Goal: Task Accomplishment & Management: Complete application form

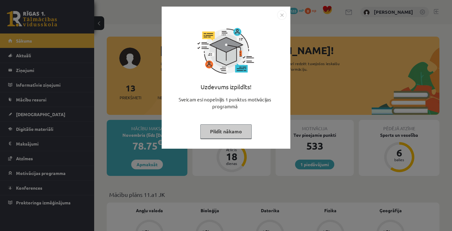
click at [281, 18] on img "Close" at bounding box center [281, 14] width 9 height 9
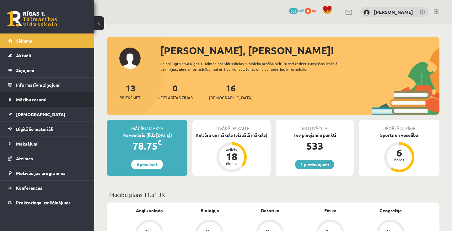
click at [47, 100] on link "Mācību resursi" at bounding box center [47, 100] width 78 height 14
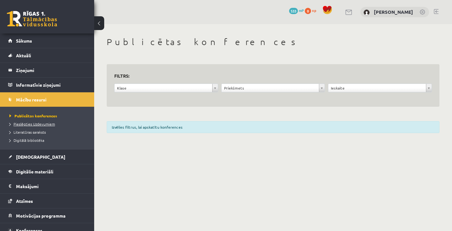
click at [42, 126] on span "Pieslēgties Uzdevumiem" at bounding box center [31, 124] width 45 height 5
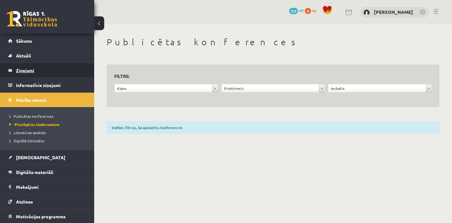
click at [48, 70] on legend "Ziņojumi 0" at bounding box center [51, 70] width 70 height 14
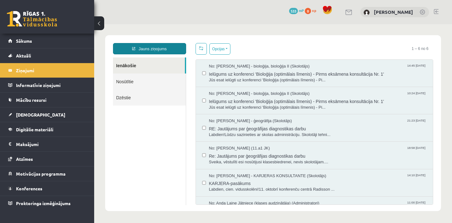
click at [169, 51] on link "Jauns ziņojums" at bounding box center [149, 48] width 73 height 11
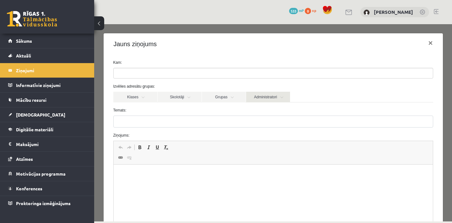
click at [270, 93] on link "Administratori" at bounding box center [268, 97] width 44 height 11
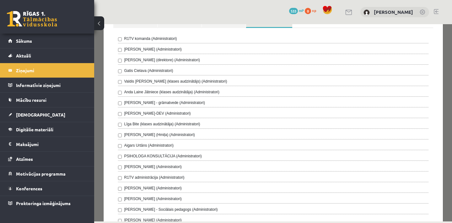
scroll to position [88, 0]
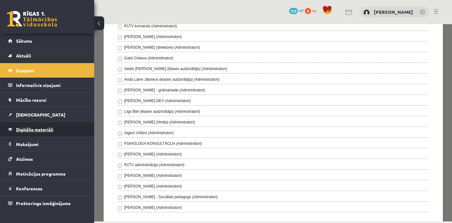
click at [40, 131] on span "Digitālie materiāli" at bounding box center [34, 129] width 37 height 6
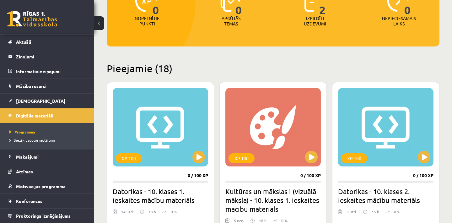
scroll to position [100, 0]
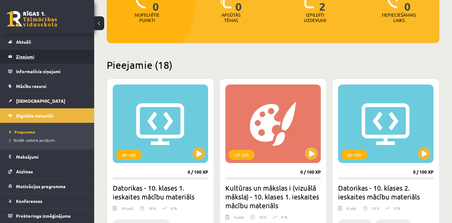
click at [48, 59] on legend "Ziņojumi 0" at bounding box center [51, 56] width 70 height 14
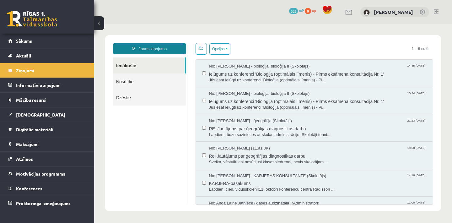
click at [169, 50] on link "Jauns ziņojums" at bounding box center [149, 48] width 73 height 11
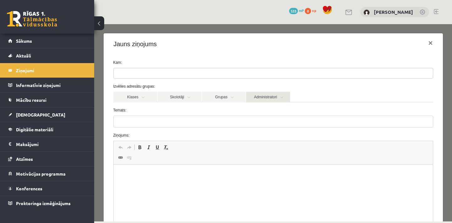
click at [275, 98] on link "Administratori" at bounding box center [268, 97] width 44 height 11
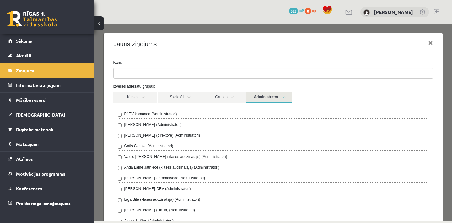
click at [195, 124] on div "[PERSON_NAME] (Administratori)" at bounding box center [273, 126] width 310 height 8
click at [430, 44] on button "×" at bounding box center [430, 43] width 14 height 18
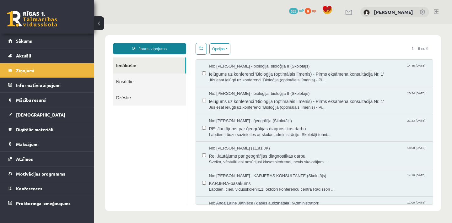
click at [172, 47] on link "Jauns ziņojums" at bounding box center [149, 48] width 73 height 11
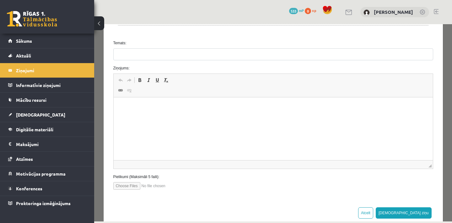
scroll to position [276, 0]
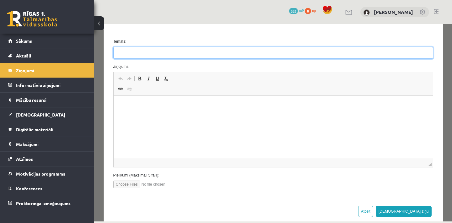
click at [223, 54] on input "Temats:" at bounding box center [273, 53] width 320 height 12
type input "*"
type input "***"
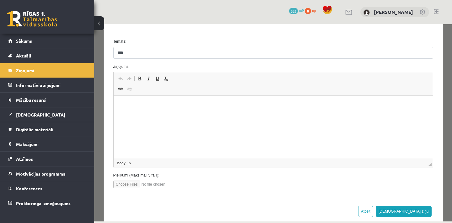
click at [152, 108] on p "Rich Text Editor, wiswyg-editor-47434015897680-1760454020-296" at bounding box center [272, 105] width 306 height 7
click at [169, 113] on span "Paste" at bounding box center [171, 112] width 22 height 9
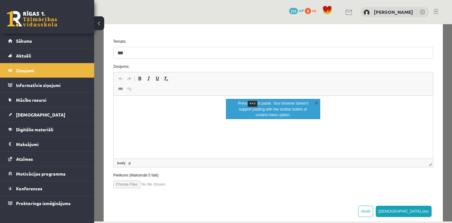
scroll to position [15, 0]
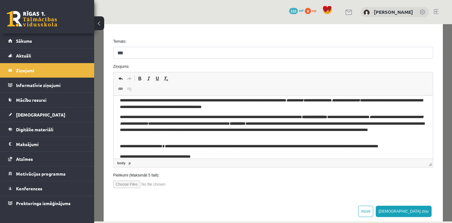
click at [180, 108] on p "**********" at bounding box center [272, 103] width 306 height 13
click at [119, 99] on html "**********" at bounding box center [272, 123] width 319 height 86
click at [124, 151] on body "**********" at bounding box center [272, 123] width 306 height 73
click at [122, 140] on body "**********" at bounding box center [272, 121] width 306 height 69
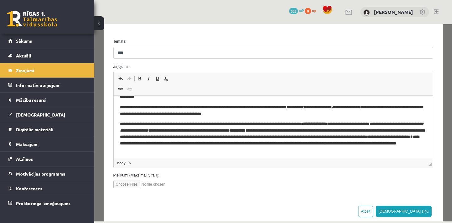
scroll to position [8, 0]
click at [123, 118] on body "**********" at bounding box center [272, 123] width 306 height 59
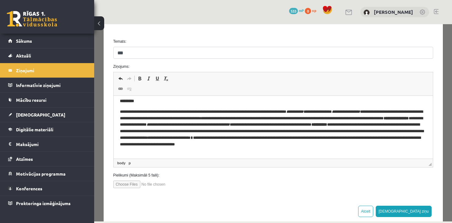
click at [136, 106] on body "**********" at bounding box center [272, 125] width 306 height 55
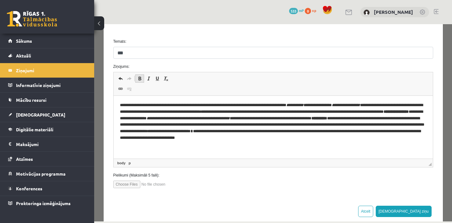
click at [138, 78] on span at bounding box center [139, 78] width 5 height 5
click at [234, 118] on strong "**********" at bounding box center [269, 114] width 301 height 11
click at [137, 78] on span at bounding box center [139, 78] width 5 height 5
click at [140, 78] on span at bounding box center [139, 78] width 5 height 5
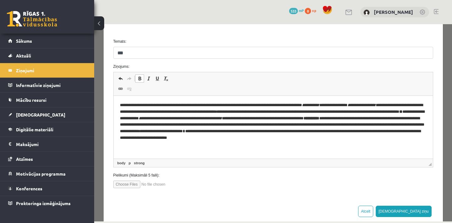
click at [140, 78] on span at bounding box center [139, 78] width 5 height 5
click at [139, 79] on span at bounding box center [139, 78] width 5 height 5
click at [150, 79] on span at bounding box center [148, 78] width 5 height 5
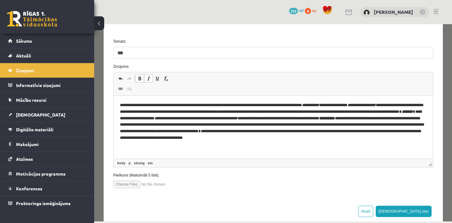
click at [139, 79] on span at bounding box center [139, 78] width 5 height 5
click at [151, 80] on span at bounding box center [148, 78] width 5 height 5
click at [205, 118] on p "**********" at bounding box center [272, 124] width 306 height 44
drag, startPoint x: 289, startPoint y: 118, endPoint x: 315, endPoint y: 119, distance: 26.4
click at [256, 119] on em "**********" at bounding box center [214, 118] width 83 height 4
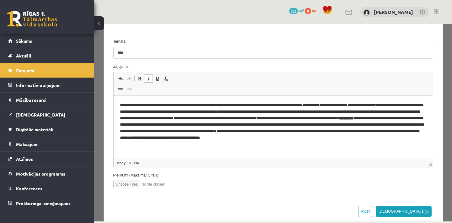
click at [256, 119] on em "**********" at bounding box center [214, 118] width 83 height 4
drag, startPoint x: 175, startPoint y: 24, endPoint x: 266, endPoint y: 22, distance: 90.3
click at [149, 96] on html "**********" at bounding box center [272, 124] width 319 height 56
click at [149, 80] on span at bounding box center [148, 78] width 5 height 5
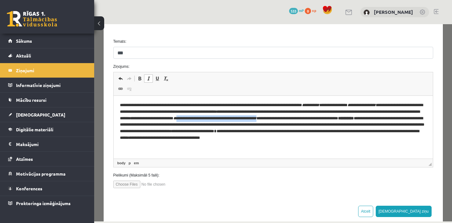
click at [149, 80] on span at bounding box center [148, 78] width 5 height 5
click at [333, 151] on html "**********" at bounding box center [272, 124] width 319 height 56
click at [382, 116] on p "**********" at bounding box center [272, 124] width 306 height 44
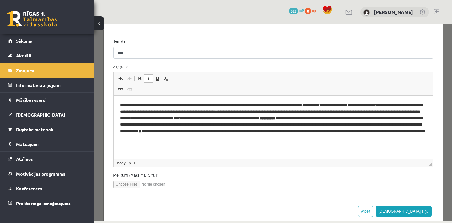
click at [148, 79] on span at bounding box center [148, 78] width 5 height 5
click at [149, 79] on span at bounding box center [148, 78] width 5 height 5
click at [147, 78] on span at bounding box center [148, 78] width 5 height 5
click at [333, 120] on strong "**********" at bounding box center [341, 118] width 16 height 4
click at [136, 79] on link "Bold Keyboard shortcut Command+B" at bounding box center [139, 78] width 9 height 8
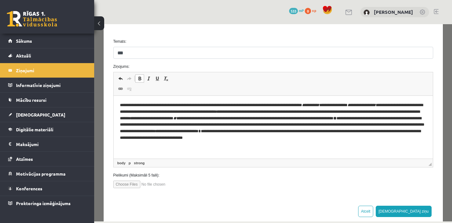
click at [169, 123] on p "**********" at bounding box center [272, 124] width 306 height 44
click at [137, 77] on span at bounding box center [139, 78] width 5 height 5
click at [142, 138] on p "**********" at bounding box center [272, 124] width 306 height 44
click at [142, 79] on link "Bold Keyboard shortcut Command+B" at bounding box center [139, 78] width 9 height 8
click at [142, 136] on p "**********" at bounding box center [272, 124] width 306 height 44
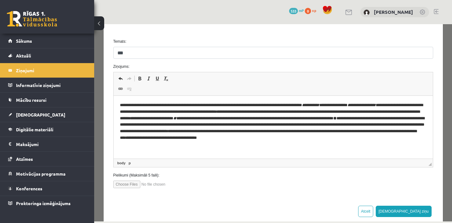
click at [308, 136] on p "**********" at bounding box center [272, 124] width 306 height 44
click at [363, 142] on p "**********" at bounding box center [272, 124] width 306 height 44
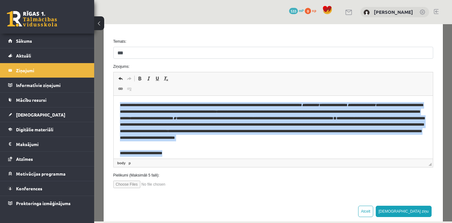
drag, startPoint x: 119, startPoint y: 103, endPoint x: 176, endPoint y: 155, distance: 77.2
click at [176, 155] on html "**********" at bounding box center [272, 129] width 319 height 67
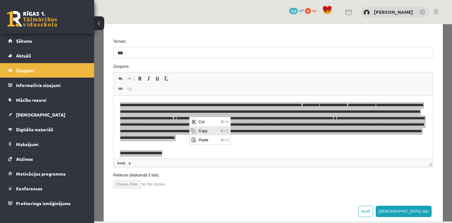
click at [207, 130] on span "Copy" at bounding box center [207, 130] width 21 height 9
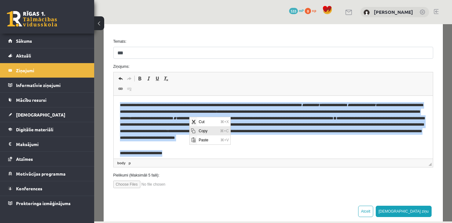
copy body "**********"
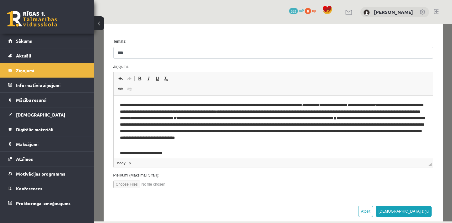
click at [214, 156] on html "**********" at bounding box center [272, 129] width 319 height 67
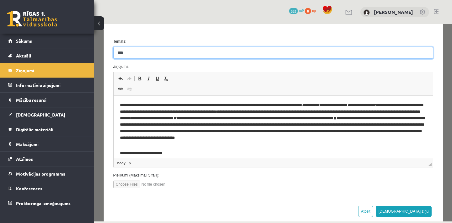
click at [264, 52] on input "***" at bounding box center [273, 53] width 320 height 12
type input "**********"
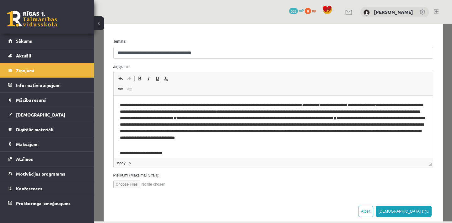
click at [160, 146] on p "**********" at bounding box center [272, 124] width 306 height 44
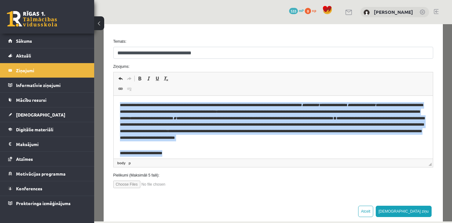
drag, startPoint x: 119, startPoint y: 104, endPoint x: 193, endPoint y: 154, distance: 89.0
click at [193, 154] on html "**********" at bounding box center [272, 129] width 319 height 67
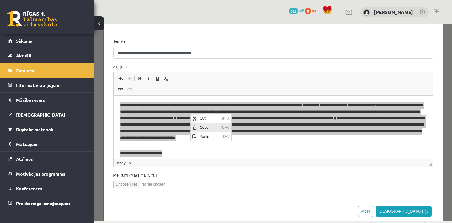
click at [214, 129] on span "Copy" at bounding box center [208, 127] width 21 height 9
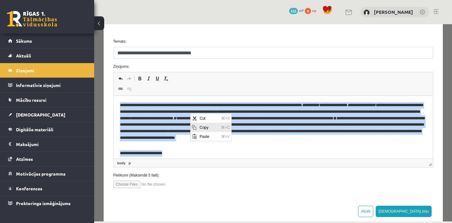
copy body "**********"
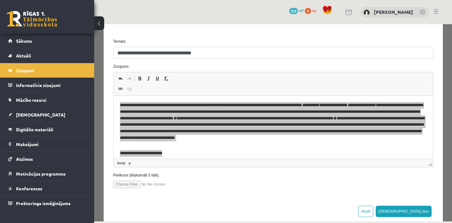
click at [243, 181] on div at bounding box center [273, 184] width 329 height 8
click at [435, 81] on div "Rich Text Editor, wiswyg-editor-47434015897680-1760454020-296 Editor toolbars U…" at bounding box center [273, 119] width 329 height 95
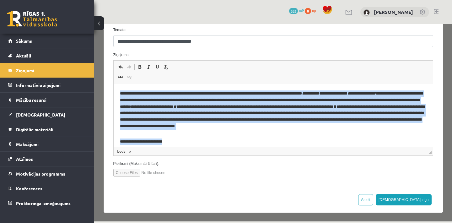
click at [283, 146] on html "**********" at bounding box center [272, 117] width 319 height 67
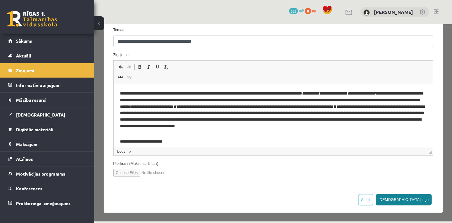
click at [420, 197] on button "Sūtīt ziņu" at bounding box center [403, 199] width 56 height 11
click at [435, 54] on label "Ziņojums:" at bounding box center [273, 55] width 329 height 6
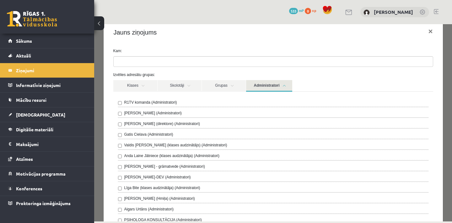
scroll to position [0, 0]
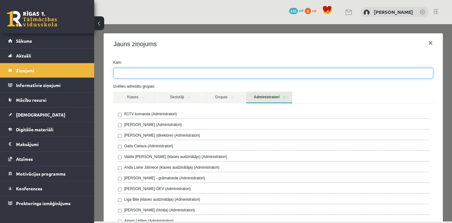
click at [278, 72] on ul at bounding box center [273, 73] width 319 height 10
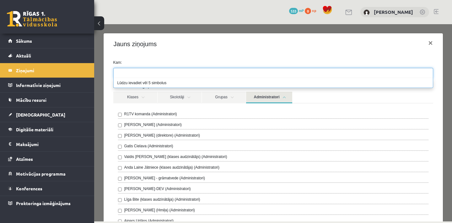
click at [189, 122] on div "Ivo Čapiņš (Administratori)" at bounding box center [273, 126] width 310 height 8
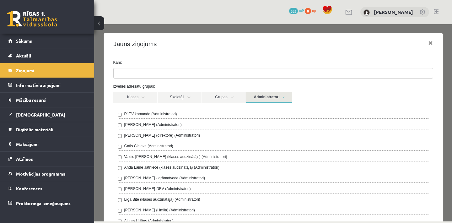
click at [207, 72] on ul at bounding box center [273, 73] width 319 height 10
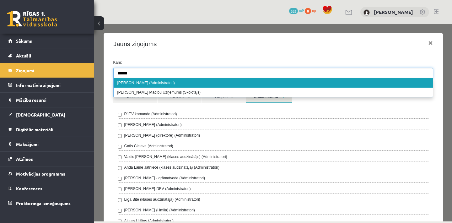
type input "******"
select select "*"
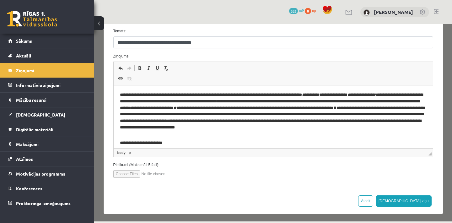
scroll to position [288, 0]
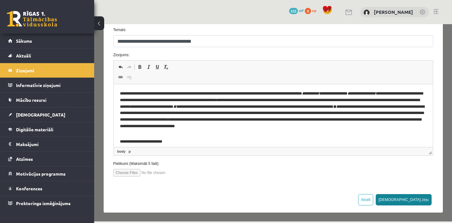
click at [421, 201] on button "Sūtīt ziņu" at bounding box center [403, 199] width 56 height 11
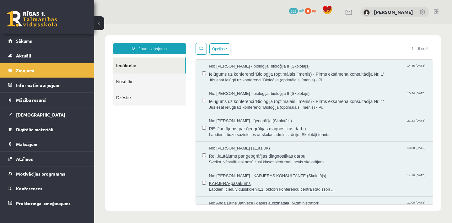
scroll to position [0, 0]
click at [157, 82] on link "Nosūtītie" at bounding box center [149, 81] width 73 height 16
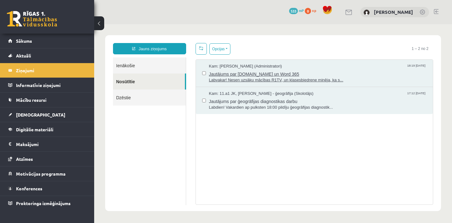
click at [243, 72] on span "Jautājums par uzdevumiem.lv un Word 365" at bounding box center [318, 73] width 218 height 8
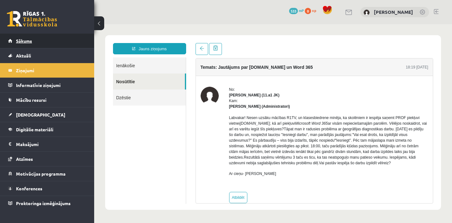
click at [50, 42] on link "Sākums" at bounding box center [47, 41] width 78 height 14
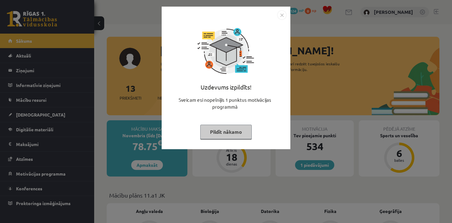
click at [280, 15] on img "Close" at bounding box center [281, 14] width 9 height 9
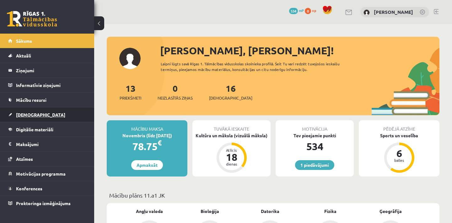
click at [57, 115] on link "[DEMOGRAPHIC_DATA]" at bounding box center [47, 114] width 78 height 14
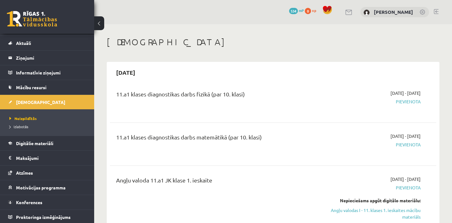
scroll to position [14, 0]
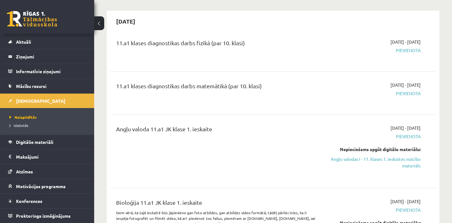
scroll to position [50, 0]
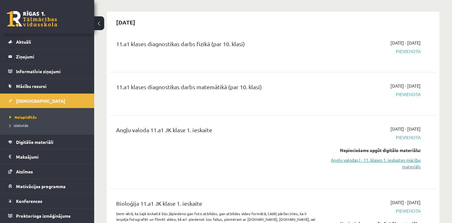
click at [412, 158] on link "Angļu valodas I - 11. klases 1. ieskaites mācību materiāls" at bounding box center [372, 162] width 95 height 13
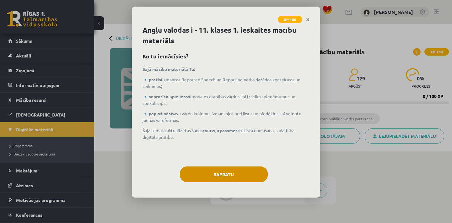
click at [224, 172] on button "Sapratu" at bounding box center [224, 174] width 88 height 16
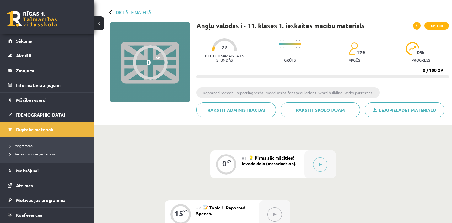
scroll to position [13, 0]
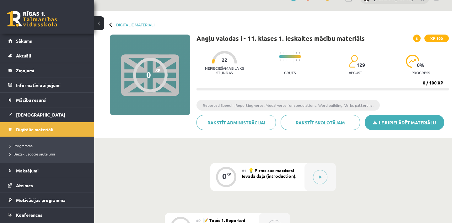
click at [397, 119] on link "Lejupielādēt materiālu" at bounding box center [403, 122] width 79 height 15
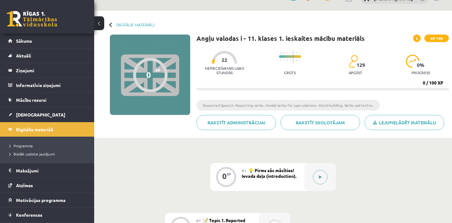
click at [325, 176] on button at bounding box center [320, 177] width 14 height 14
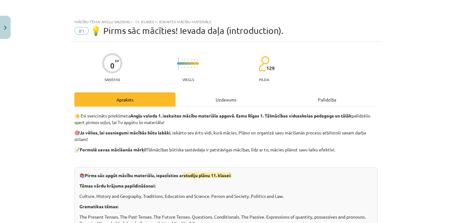
click at [402, 138] on div "Mācību tēma: Angļu valodas i - 11. klases 1. ieskaites mācību materiāls #1 💡 Pi…" at bounding box center [226, 111] width 452 height 223
drag, startPoint x: 438, startPoint y: 167, endPoint x: 437, endPoint y: 140, distance: 26.4
click at [437, 140] on div "Mācību tēma: Angļu valodas i - 11. klases 1. ieskaites mācību materiāls #1 💡 Pi…" at bounding box center [226, 111] width 452 height 223
click at [437, 165] on div "Mācību tēma: Angļu valodas i - 11. klases 1. ieskaites mācību materiāls #1 💡 Pi…" at bounding box center [226, 111] width 452 height 223
click at [443, 40] on div "Mācību tēma: Angļu valodas i - 11. klases 1. ieskaites mācību materiāls #1 💡 Pi…" at bounding box center [226, 111] width 452 height 223
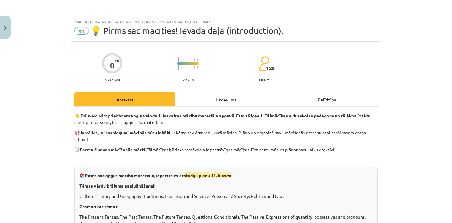
click at [449, 31] on div "Mācību tēma: Angļu valodas i - 11. klases 1. ieskaites mācību materiāls #1 💡 Pi…" at bounding box center [226, 111] width 452 height 223
click at [445, 67] on div "Mācību tēma: Angļu valodas i - 11. klases 1. ieskaites mācību materiāls #1 💡 Pi…" at bounding box center [226, 111] width 452 height 223
drag, startPoint x: 445, startPoint y: 78, endPoint x: 445, endPoint y: 55, distance: 23.2
click at [445, 55] on div "Mācību tēma: Angļu valodas i - 11. klases 1. ieskaites mācību materiāls #1 💡 Pi…" at bounding box center [226, 111] width 452 height 223
click at [451, 17] on div "Mācību tēma: Angļu valodas i - 11. klases 1. ieskaites mācību materiāls #1 💡 Pi…" at bounding box center [226, 111] width 452 height 223
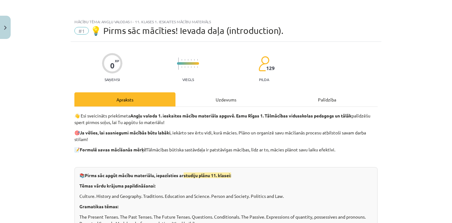
click at [450, 17] on div "Mācību tēma: Angļu valodas i - 11. klases 1. ieskaites mācību materiāls #1 💡 Pi…" at bounding box center [226, 111] width 452 height 223
click at [451, 43] on div "Mācību tēma: Angļu valodas i - 11. klases 1. ieskaites mācību materiāls #1 💡 Pi…" at bounding box center [226, 111] width 452 height 223
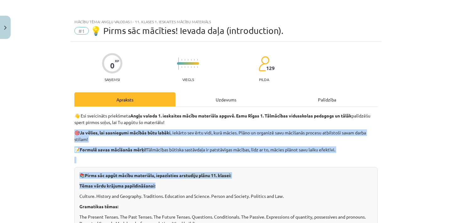
drag, startPoint x: 400, startPoint y: 185, endPoint x: 402, endPoint y: 122, distance: 62.8
click at [402, 123] on div "Mācību tēma: Angļu valodas i - 11. klases 1. ieskaites mācību materiāls #1 💡 Pi…" at bounding box center [226, 111] width 452 height 223
click at [436, 146] on div "Mācību tēma: Angļu valodas i - 11. klases 1. ieskaites mācību materiāls #1 💡 Pi…" at bounding box center [226, 111] width 452 height 223
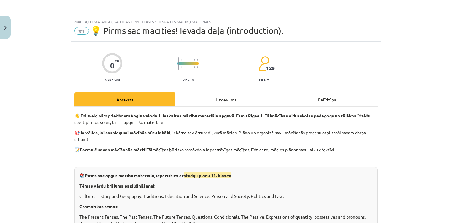
click at [298, 187] on p "Tēmas vārdu krājuma papildināšanai:" at bounding box center [225, 185] width 293 height 7
click at [230, 99] on div "Uzdevums" at bounding box center [225, 99] width 101 height 14
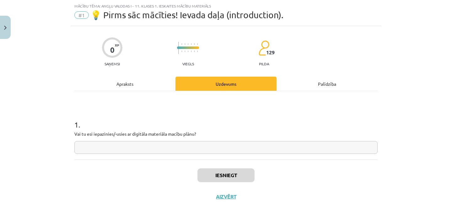
click at [218, 145] on input "text" at bounding box center [225, 147] width 303 height 13
type input "**"
click at [216, 174] on button "Iesniegt" at bounding box center [225, 175] width 57 height 14
click at [322, 85] on div "Palīdzība" at bounding box center [326, 84] width 101 height 14
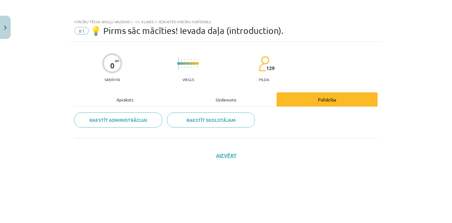
scroll to position [0, 0]
click at [130, 97] on div "Apraksts" at bounding box center [124, 99] width 101 height 14
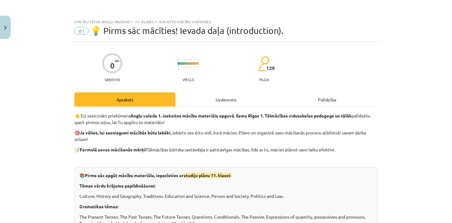
click at [394, 177] on div "Mācību tēma: Angļu valodas i - 11. klases 1. ieskaites mācību materiāls #1 💡 Pi…" at bounding box center [226, 111] width 452 height 223
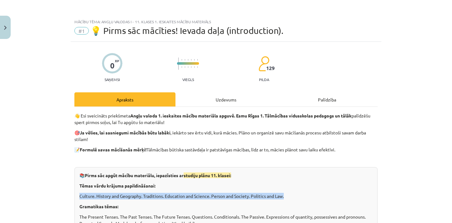
drag, startPoint x: 328, startPoint y: 196, endPoint x: 326, endPoint y: 184, distance: 12.1
click at [327, 185] on div "📚 Pirms sāc apgūt mācību materiālu, iepazīsties ar studiju plānu 11. klasei: Tē…" at bounding box center [225, 227] width 303 height 120
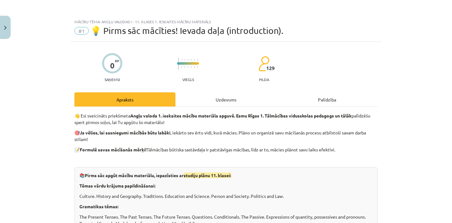
click at [331, 102] on div "Palīdzība" at bounding box center [326, 99] width 101 height 14
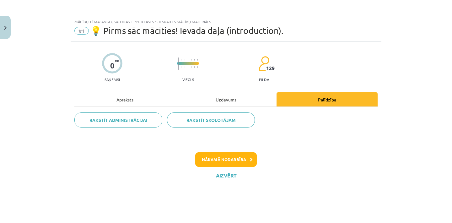
click at [232, 159] on button "Nākamā nodarbība" at bounding box center [225, 159] width 61 height 14
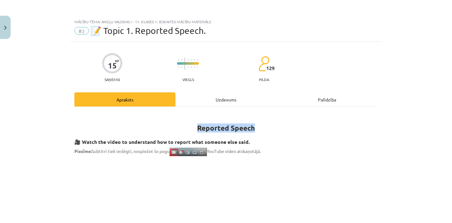
drag, startPoint x: 415, startPoint y: 127, endPoint x: 418, endPoint y: 96, distance: 30.8
click at [417, 97] on div "Mācību tēma: Angļu valodas i - 11. klases 1. ieskaites mācību materiāls #2 📝 To…" at bounding box center [226, 111] width 452 height 223
click at [426, 132] on div "Mācību tēma: Angļu valodas i - 11. klases 1. ieskaites mācību materiāls #2 📝 To…" at bounding box center [226, 111] width 452 height 223
drag, startPoint x: 426, startPoint y: 131, endPoint x: 427, endPoint y: 67, distance: 63.7
click at [427, 67] on div "Mācību tēma: Angļu valodas i - 11. klases 1. ieskaites mācību materiāls #2 📝 To…" at bounding box center [226, 111] width 452 height 223
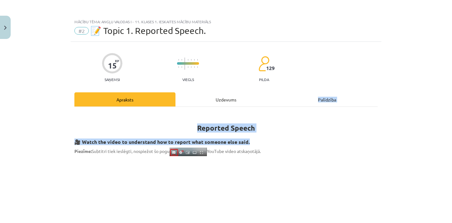
drag, startPoint x: 431, startPoint y: 144, endPoint x: 431, endPoint y: 95, distance: 48.9
click at [431, 95] on div "Mācību tēma: Angļu valodas i - 11. klases 1. ieskaites mācību materiāls #2 📝 To…" at bounding box center [226, 111] width 452 height 223
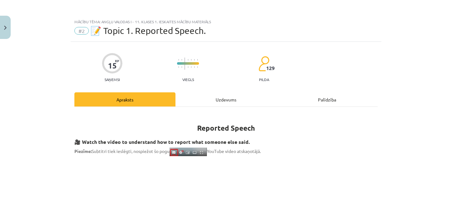
click at [430, 140] on div "Mācību tēma: Angļu valodas i - 11. klases 1. ieskaites mācību materiāls #2 📝 To…" at bounding box center [226, 111] width 452 height 223
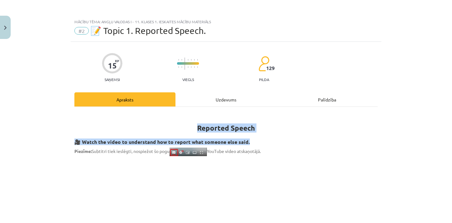
drag, startPoint x: 430, startPoint y: 140, endPoint x: 439, endPoint y: 113, distance: 28.2
click at [438, 111] on div "Mācību tēma: Angļu valodas i - 11. klases 1. ieskaites mācību materiāls #2 📝 To…" at bounding box center [226, 111] width 452 height 223
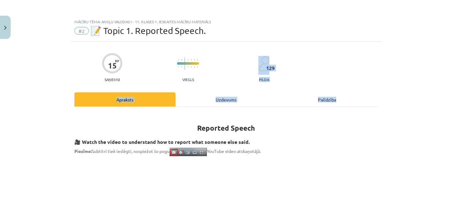
drag, startPoint x: 387, startPoint y: 112, endPoint x: 398, endPoint y: 46, distance: 67.4
click at [398, 47] on div "Mācību tēma: Angļu valodas i - 11. klases 1. ieskaites mācību materiāls #2 📝 To…" at bounding box center [226, 111] width 452 height 223
click at [451, 13] on div "Mācību tēma: Angļu valodas i - 11. klases 1. ieskaites mācību materiāls #2 📝 To…" at bounding box center [226, 111] width 452 height 223
click at [449, 17] on div "Mācību tēma: Angļu valodas i - 11. klases 1. ieskaites mācību materiāls #2 📝 To…" at bounding box center [226, 111] width 452 height 223
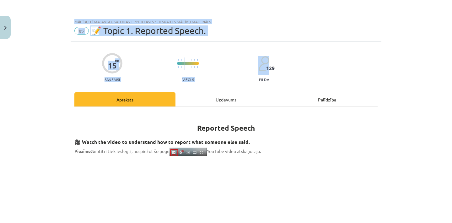
drag, startPoint x: 443, startPoint y: 45, endPoint x: 434, endPoint y: 14, distance: 31.4
click at [434, 14] on div "Mācību tēma: Angļu valodas i - 11. klases 1. ieskaites mācību materiāls #2 📝 To…" at bounding box center [226, 111] width 452 height 223
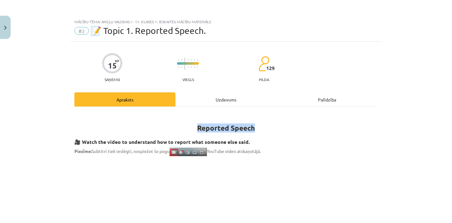
drag, startPoint x: 429, startPoint y: 131, endPoint x: 432, endPoint y: 150, distance: 19.8
click at [432, 143] on div "Mācību tēma: Angļu valodas i - 11. klases 1. ieskaites mācību materiāls #2 📝 To…" at bounding box center [226, 111] width 452 height 223
drag, startPoint x: 433, startPoint y: 159, endPoint x: 433, endPoint y: 146, distance: 12.5
click at [433, 158] on div "Mācību tēma: Angļu valodas i - 11. klases 1. ieskaites mācību materiāls #2 📝 To…" at bounding box center [226, 111] width 452 height 223
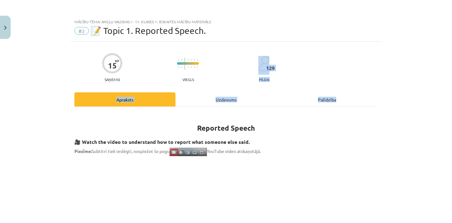
drag, startPoint x: 425, startPoint y: 105, endPoint x: 422, endPoint y: 50, distance: 55.3
click at [422, 50] on div "Mācību tēma: Angļu valodas i - 11. klases 1. ieskaites mācību materiāls #2 📝 To…" at bounding box center [226, 111] width 452 height 223
click at [402, 70] on div "Mācību tēma: Angļu valodas i - 11. klases 1. ieskaites mācību materiāls #2 📝 To…" at bounding box center [226, 111] width 452 height 223
click at [451, 35] on div "Mācību tēma: Angļu valodas i - 11. klases 1. ieskaites mācību materiāls #2 📝 To…" at bounding box center [226, 111] width 452 height 223
click at [426, 40] on div "Mācību tēma: Angļu valodas i - 11. klases 1. ieskaites mācību materiāls #2 📝 To…" at bounding box center [226, 111] width 452 height 223
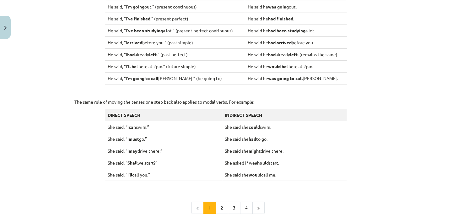
scroll to position [623, 0]
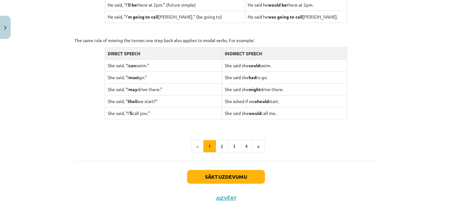
click at [226, 170] on button "Sākt uzdevumu" at bounding box center [226, 177] width 78 height 14
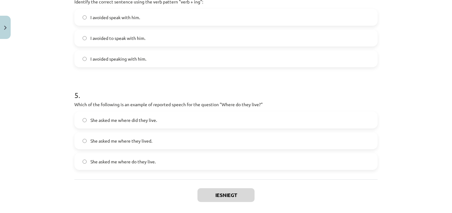
scroll to position [461, 0]
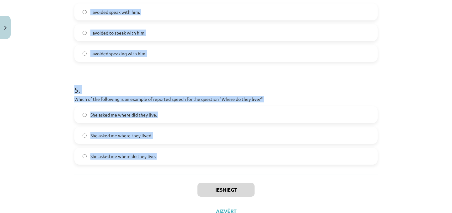
drag, startPoint x: 73, startPoint y: 136, endPoint x: 324, endPoint y: 172, distance: 254.1
copy form "1 . Which of the following sentences correctly uses reported speech? He said th…"
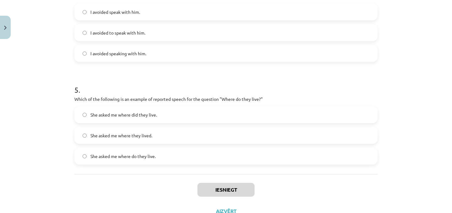
click at [394, 98] on div "Mācību tēma: Angļu valodas i - 11. klases 1. ieskaites mācību materiāls #2 📝 To…" at bounding box center [226, 106] width 452 height 213
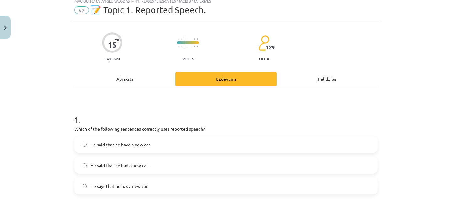
scroll to position [46, 0]
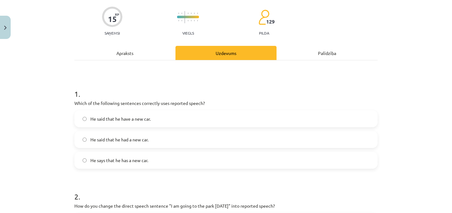
click at [129, 161] on span "He says that he has a new car." at bounding box center [119, 160] width 58 height 7
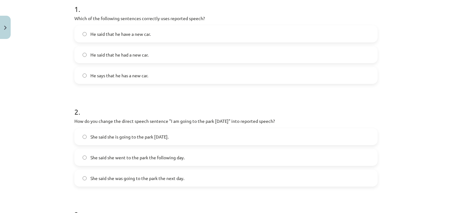
scroll to position [134, 0]
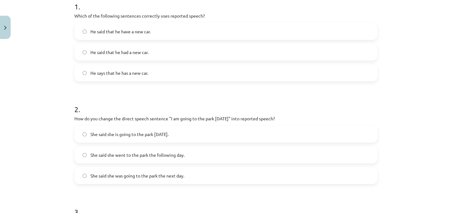
click at [184, 136] on label "She said she is going to the park tomorrow." at bounding box center [226, 134] width 302 height 16
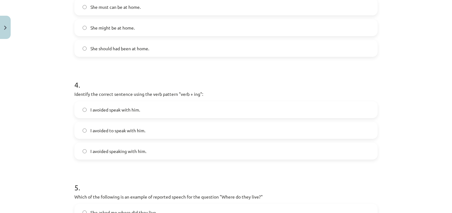
scroll to position [364, 0]
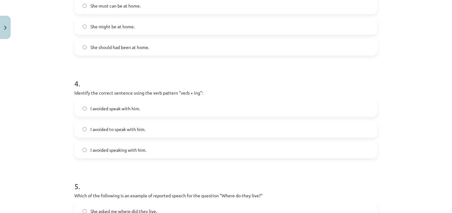
drag, startPoint x: 156, startPoint y: 146, endPoint x: 159, endPoint y: 143, distance: 3.8
click at [156, 146] on label "I avoided speaking with him." at bounding box center [226, 150] width 302 height 16
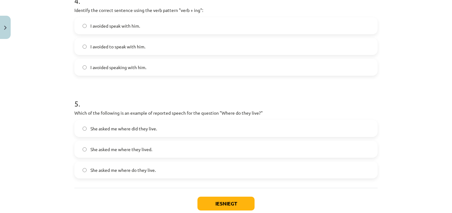
scroll to position [448, 0]
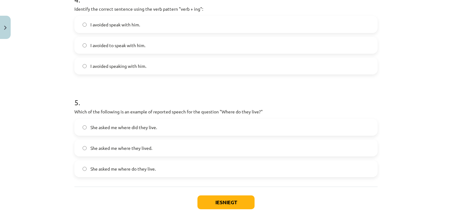
click at [201, 124] on label "She asked me where did they live." at bounding box center [226, 127] width 302 height 16
click at [195, 144] on label "She asked me where they lived." at bounding box center [226, 148] width 302 height 16
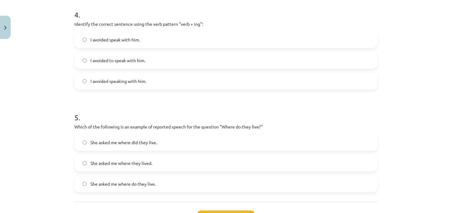
scroll to position [316, 0]
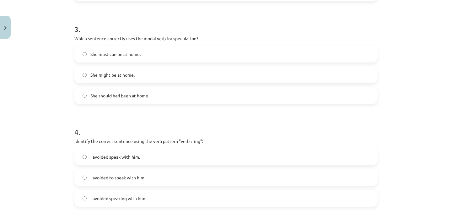
click at [142, 73] on label "She might be at home." at bounding box center [226, 75] width 302 height 16
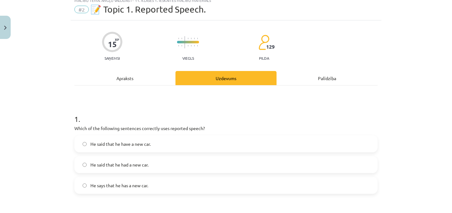
scroll to position [33, 0]
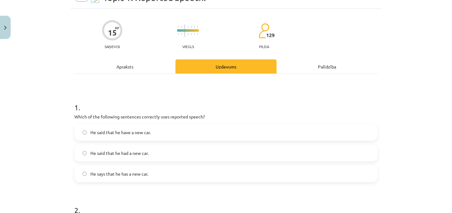
click at [134, 153] on span "He said that he had a new car." at bounding box center [119, 153] width 58 height 7
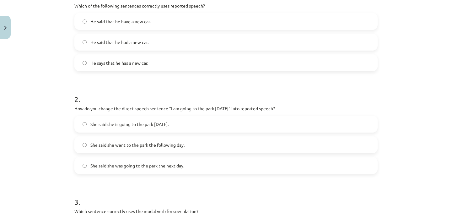
scroll to position [202, 0]
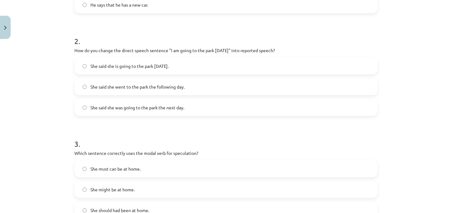
click at [190, 108] on label "She said she was going to the park the next day." at bounding box center [226, 107] width 302 height 16
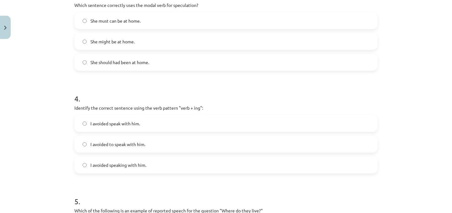
scroll to position [486, 0]
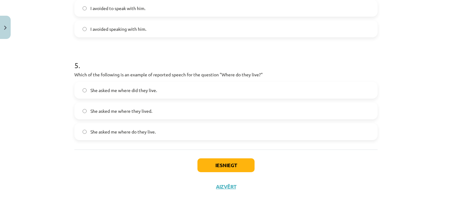
click at [226, 163] on button "Iesniegt" at bounding box center [225, 165] width 57 height 14
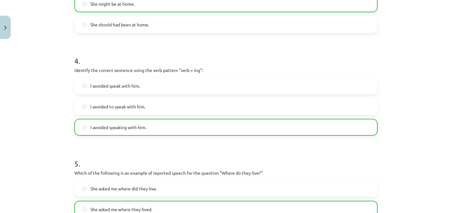
scroll to position [506, 0]
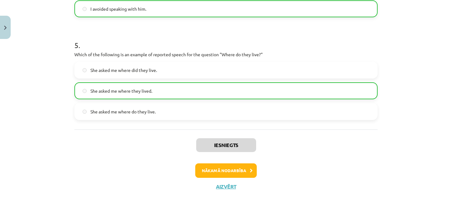
click at [232, 168] on button "Nākamā nodarbība" at bounding box center [225, 170] width 61 height 14
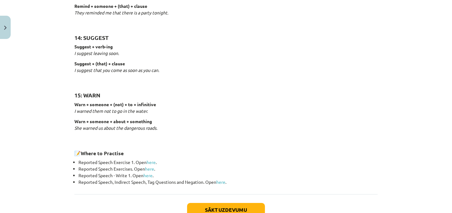
scroll to position [996, 0]
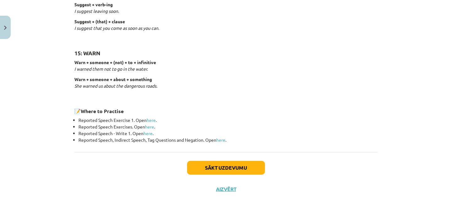
click at [236, 164] on button "Sākt uzdevumu" at bounding box center [226, 168] width 78 height 14
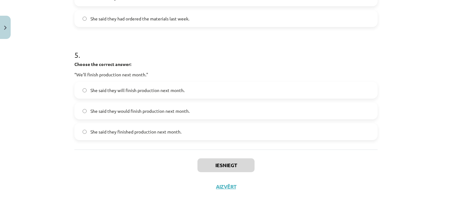
scroll to position [31, 0]
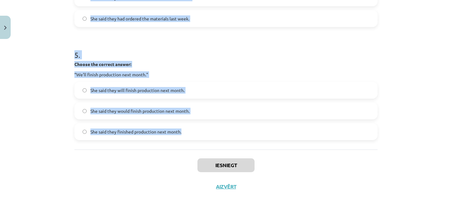
drag, startPoint x: 71, startPoint y: 87, endPoint x: 296, endPoint y: 139, distance: 231.0
copy form "1 . Choose the correct answer: "I'm ready for the meeting." He said he'll be re…"
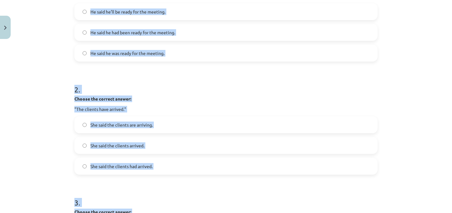
scroll to position [135, 0]
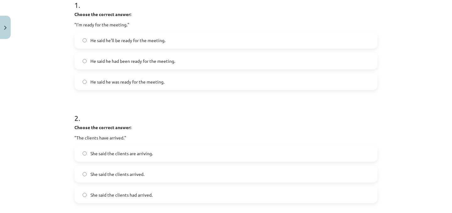
click at [389, 115] on div "Mācību tēma: Angļu valodas i - 11. klases 1. ieskaites mācību materiāls #3 📝 To…" at bounding box center [226, 106] width 452 height 213
click at [115, 86] on label "He said he was ready for the meeting." at bounding box center [226, 82] width 302 height 16
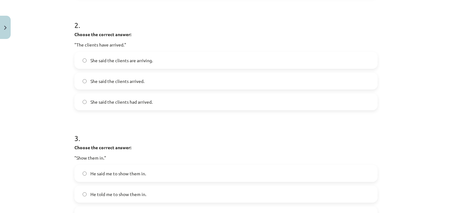
scroll to position [229, 0]
click at [124, 101] on span "She said the clients had arrived." at bounding box center [121, 101] width 62 height 7
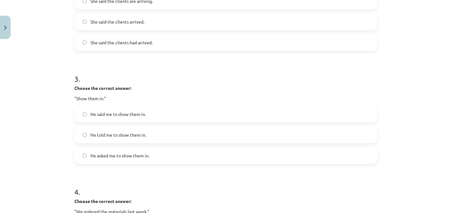
scroll to position [330, 0]
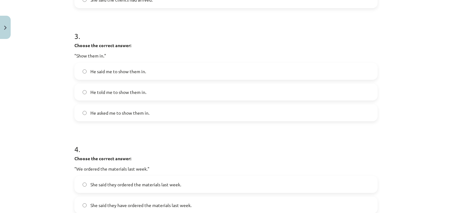
click at [143, 92] on span "He told me to show them in." at bounding box center [118, 92] width 56 height 7
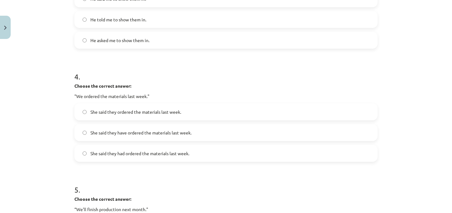
scroll to position [404, 0]
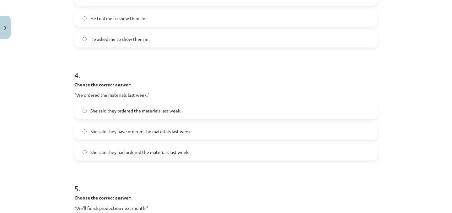
click at [119, 134] on span "She said they have ordered the materials last week." at bounding box center [140, 131] width 101 height 7
click at [110, 154] on span "She said they had ordered the materials last week." at bounding box center [139, 152] width 99 height 7
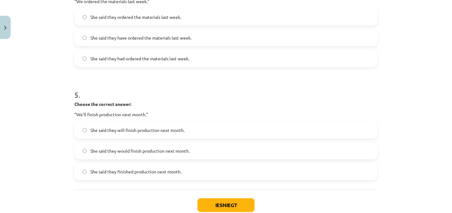
scroll to position [498, 0]
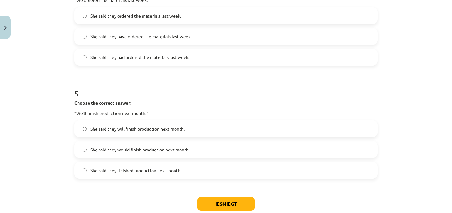
click at [133, 127] on span "She said they will finish production next month." at bounding box center [137, 128] width 94 height 7
click at [133, 151] on span "She said they would finish production next month." at bounding box center [139, 149] width 99 height 7
click at [239, 204] on button "Iesniegt" at bounding box center [225, 204] width 57 height 14
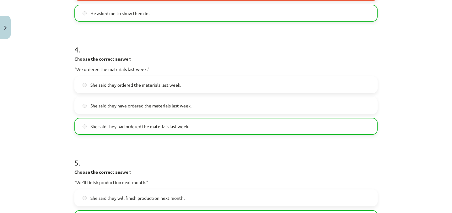
scroll to position [544, 0]
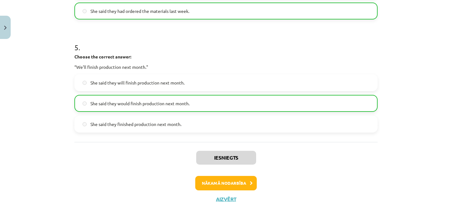
click at [237, 184] on button "Nākamā nodarbība" at bounding box center [225, 183] width 61 height 14
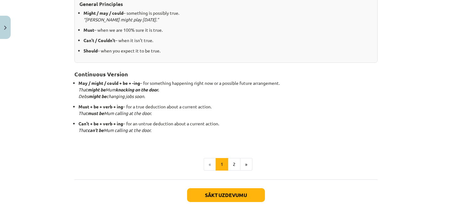
scroll to position [152, 0]
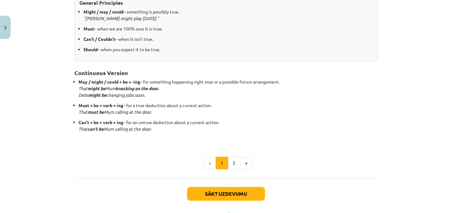
click at [241, 192] on button "Sākt uzdevumu" at bounding box center [226, 194] width 78 height 14
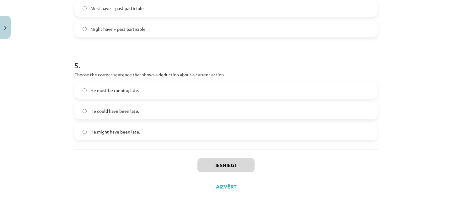
scroll to position [109, 0]
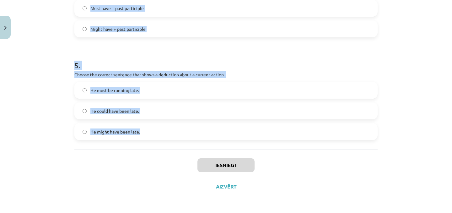
drag, startPoint x: 69, startPoint y: 124, endPoint x: 272, endPoint y: 146, distance: 203.5
copy form "1 . Which modal verb would you use to speculate about something that is possibl…"
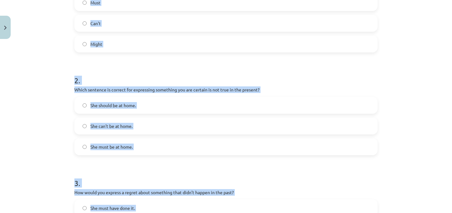
scroll to position [50, 0]
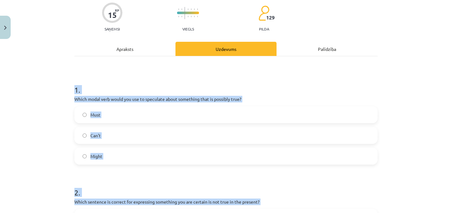
click at [447, 121] on div "Mācību tēma: Angļu valodas i - 11. klases 1. ieskaites mācību materiāls #4 📝 To…" at bounding box center [226, 106] width 452 height 213
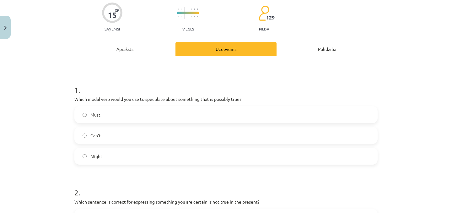
click at [141, 156] on label "Might" at bounding box center [226, 156] width 302 height 16
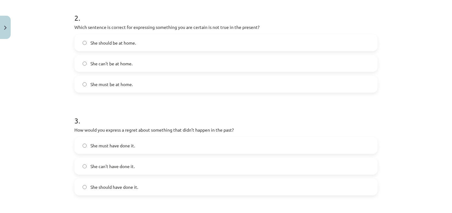
scroll to position [228, 0]
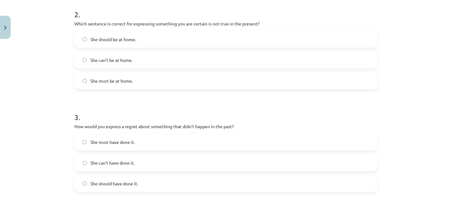
click at [173, 82] on label "She must be at home." at bounding box center [226, 81] width 302 height 16
click at [124, 56] on label "She can't be at home." at bounding box center [226, 60] width 302 height 16
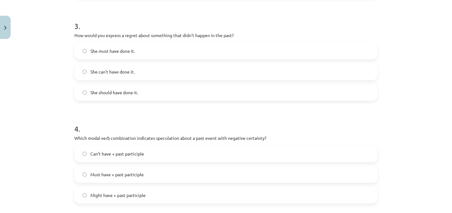
scroll to position [329, 0]
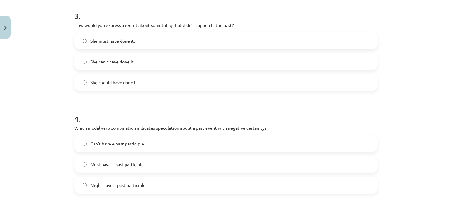
click at [129, 79] on span "She should have done it." at bounding box center [114, 82] width 48 height 7
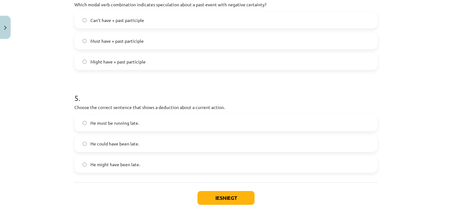
scroll to position [443, 0]
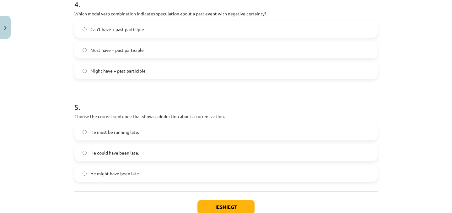
click at [130, 28] on span "Can't have + past participle" at bounding box center [117, 29] width 54 height 7
click at [144, 130] on label "He must be running late." at bounding box center [226, 132] width 302 height 16
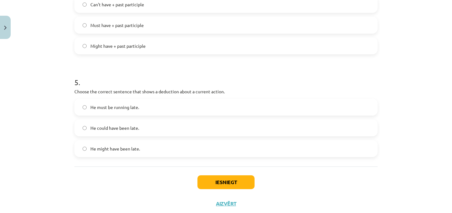
scroll to position [486, 0]
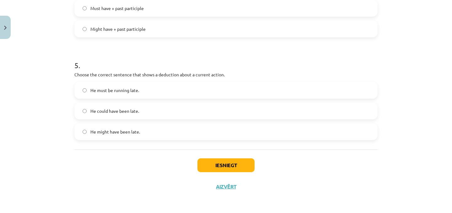
click at [238, 161] on button "Iesniegt" at bounding box center [225, 165] width 57 height 14
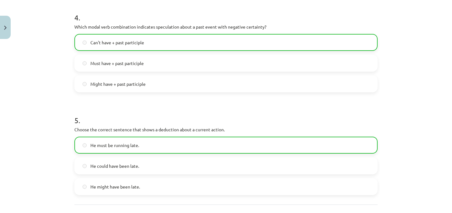
scroll to position [506, 0]
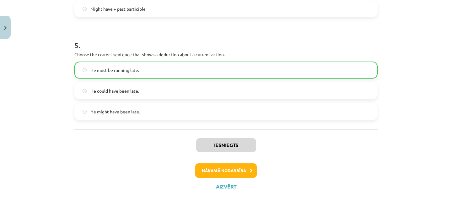
click at [230, 166] on button "Nākamā nodarbība" at bounding box center [225, 170] width 61 height 14
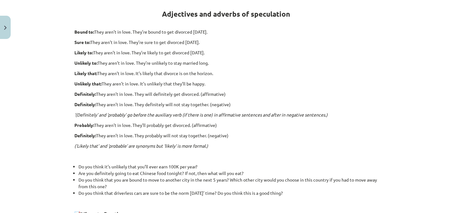
scroll to position [221, 0]
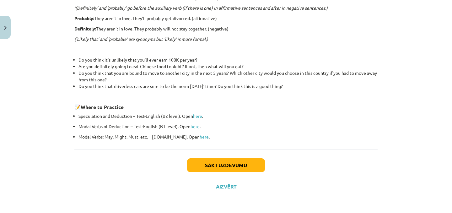
click at [232, 161] on button "Sākt uzdevumu" at bounding box center [226, 165] width 78 height 14
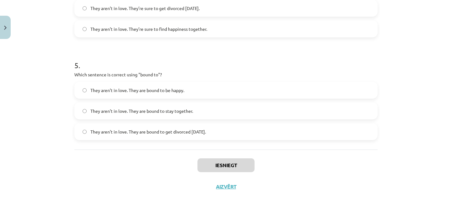
scroll to position [323, 0]
drag, startPoint x: 68, startPoint y: 129, endPoint x: 370, endPoint y: 142, distance: 302.6
click at [370, 142] on div "Mācību tēma: Angļu valodas i - 11. klases 1. ieskaites mācību materiāls #5 📝 To…" at bounding box center [226, 106] width 452 height 213
copy form "1 . Choose the correct sentence using "probably" in an affirmative context: The…"
drag, startPoint x: 431, startPoint y: 90, endPoint x: 425, endPoint y: 91, distance: 7.0
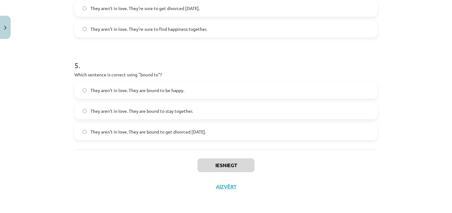
click at [425, 91] on div "Mācību tēma: Angļu valodas i - 11. klases 1. ieskaites mācību materiāls #5 📝 To…" at bounding box center [226, 106] width 452 height 213
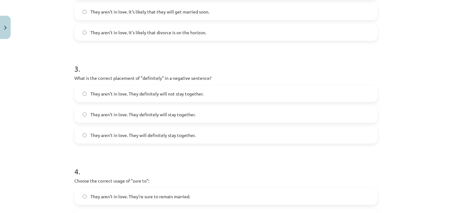
scroll to position [63, 0]
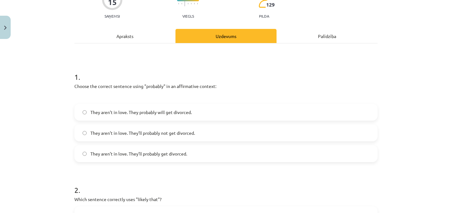
click at [192, 109] on label "They aren’t in love. They probably will get divorced." at bounding box center [226, 112] width 302 height 16
click at [145, 154] on span "They aren’t in love. They’ll probably get divorced." at bounding box center [138, 153] width 97 height 7
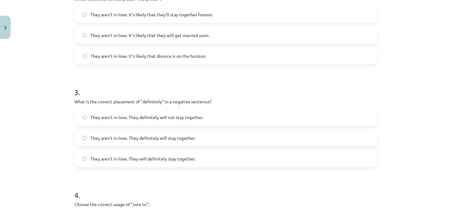
scroll to position [221, 0]
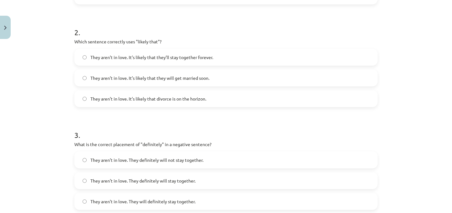
click at [194, 98] on span "They aren’t in love. It’s likely that divorce is on the horizon." at bounding box center [148, 98] width 116 height 7
click at [198, 78] on span "They aren’t in love. It’s likely that they will get married soon." at bounding box center [149, 78] width 119 height 7
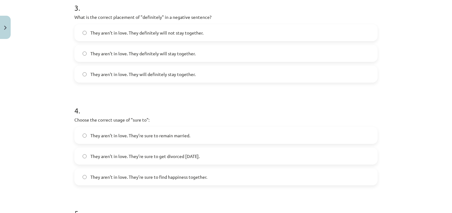
scroll to position [347, 0]
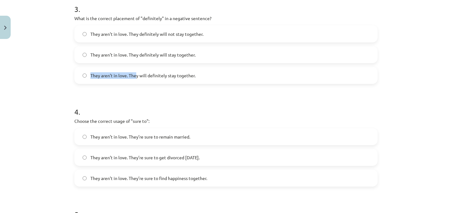
click at [135, 73] on div "They aren’t in love. They definitely will not stay together. They aren’t in lov…" at bounding box center [225, 54] width 303 height 58
click at [195, 34] on span "They aren’t in love. They definitely will not stay together." at bounding box center [146, 34] width 113 height 7
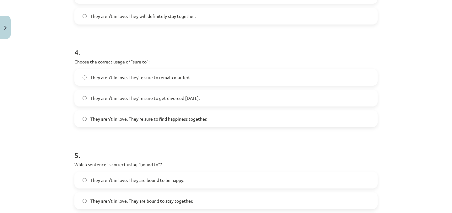
scroll to position [425, 0]
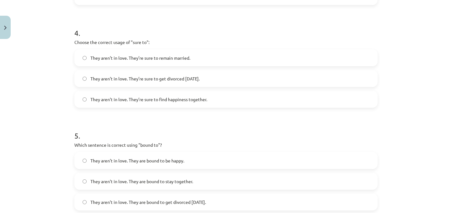
click at [199, 78] on span "They aren’t in love. They’re sure to get divorced within six months." at bounding box center [144, 78] width 109 height 7
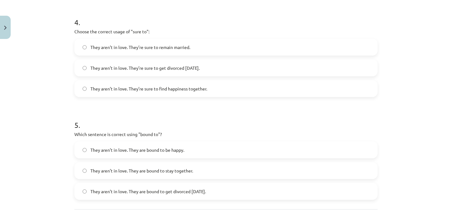
scroll to position [496, 0]
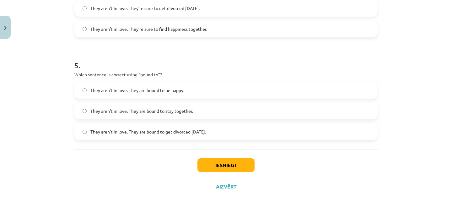
click at [212, 134] on label "They aren’t in love. They are bound to get divorced within six months." at bounding box center [226, 132] width 302 height 16
click at [238, 161] on button "Iesniegt" at bounding box center [225, 165] width 57 height 14
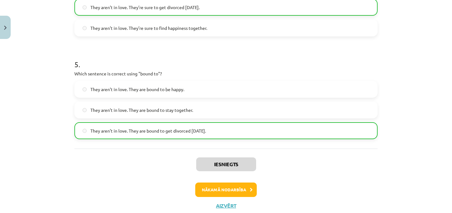
click at [224, 188] on button "Nākamā nodarbība" at bounding box center [225, 189] width 61 height 14
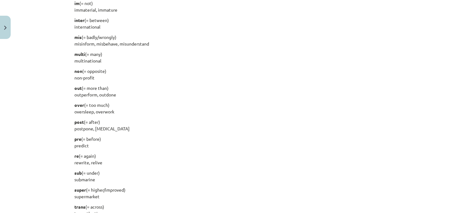
scroll to position [758, 0]
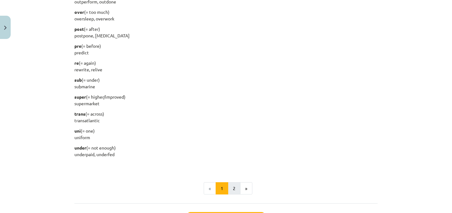
click at [234, 188] on button "2" at bounding box center [234, 188] width 13 height 13
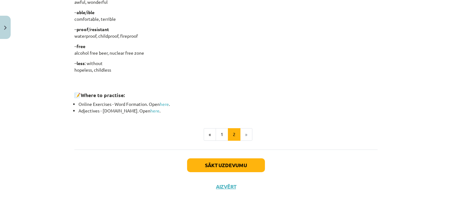
scroll to position [555, 0]
click at [239, 163] on button "Sākt uzdevumu" at bounding box center [226, 165] width 78 height 14
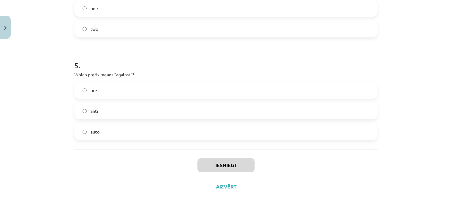
scroll to position [515, 0]
drag, startPoint x: 74, startPoint y: 77, endPoint x: 248, endPoint y: 141, distance: 185.5
copy form "What does the prefix "sub-" mean? across above under 2 . Which of the following…"
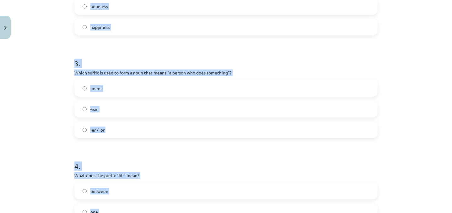
scroll to position [83, 0]
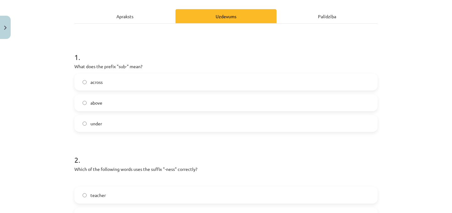
drag, startPoint x: 416, startPoint y: 81, endPoint x: 406, endPoint y: 75, distance: 11.2
click at [416, 81] on div "Mācību tēma: Angļu valodas i - 11. klases 1. ieskaites mācību materiāls #6 📝 To…" at bounding box center [226, 106] width 452 height 213
click at [80, 125] on label "under" at bounding box center [226, 123] width 302 height 16
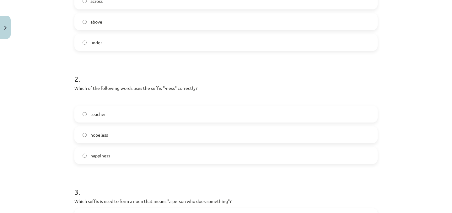
scroll to position [165, 0]
click at [116, 154] on label "happiness" at bounding box center [226, 154] width 302 height 16
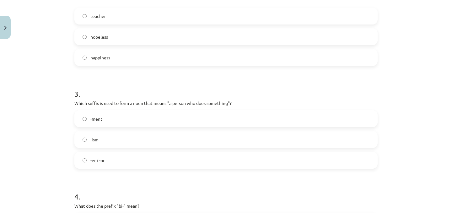
scroll to position [263, 0]
click at [118, 156] on label "-er / -or" at bounding box center [226, 159] width 302 height 16
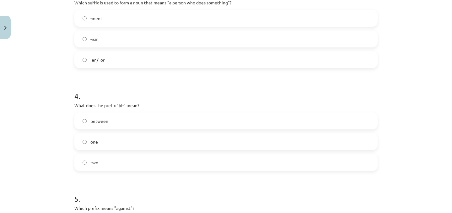
scroll to position [363, 0]
click at [114, 161] on label "two" at bounding box center [226, 161] width 302 height 16
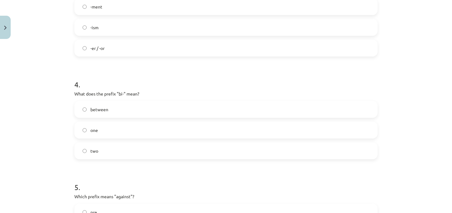
scroll to position [496, 0]
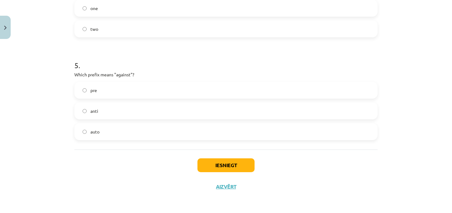
click at [112, 112] on label "anti" at bounding box center [226, 111] width 302 height 16
click at [231, 159] on button "Iesniegt" at bounding box center [225, 165] width 57 height 14
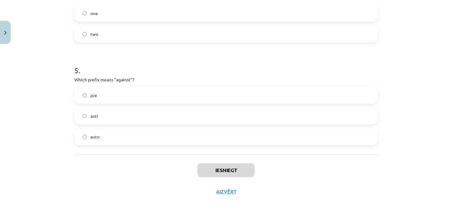
scroll to position [486, 0]
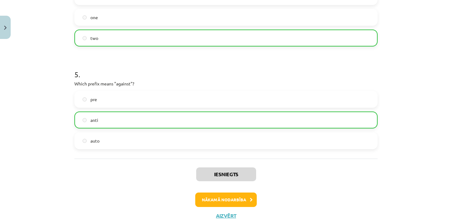
click at [245, 198] on button "Nākamā nodarbība" at bounding box center [225, 199] width 61 height 14
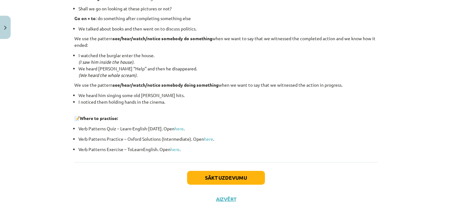
scroll to position [849, 0]
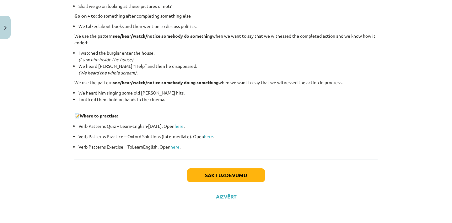
click at [215, 173] on button "Sākt uzdevumu" at bounding box center [226, 175] width 78 height 14
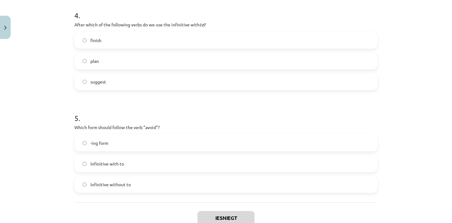
scroll to position [476, 0]
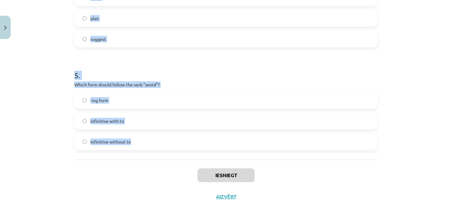
drag, startPoint x: 73, startPoint y: 139, endPoint x: 237, endPoint y: 140, distance: 163.7
copy form "1 . What is the difference in meaning between "stop talking" and "stop to talk"…"
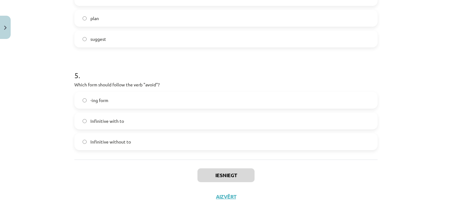
click at [416, 87] on div "Mācību tēma: Angļu valodas i - 11. klases 1. ieskaites mācību materiāls #7 📝 To…" at bounding box center [226, 111] width 452 height 223
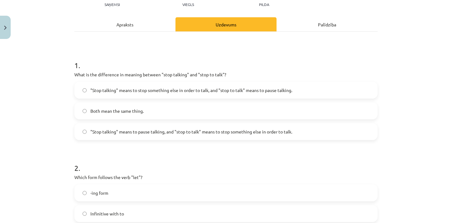
scroll to position [74, 0]
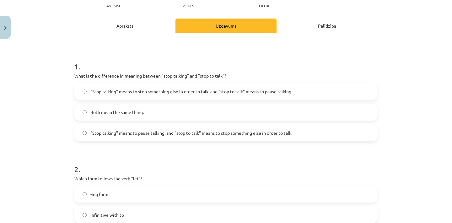
click at [176, 130] on span ""Stop talking" means to pause talking, and "stop to talk" means to stop somethi…" at bounding box center [191, 133] width 202 height 7
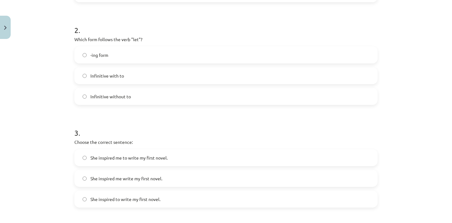
scroll to position [214, 0]
click at [124, 98] on span "Infinitive without to" at bounding box center [110, 95] width 40 height 7
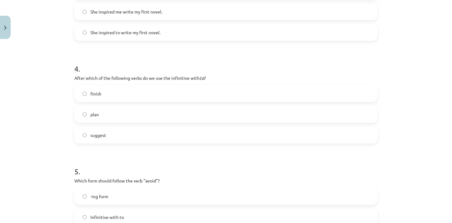
scroll to position [330, 0]
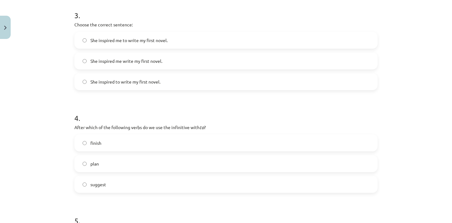
click at [137, 63] on span "She inspired me write my first novel." at bounding box center [126, 61] width 72 height 7
click at [162, 41] on span "She inspired me to write my first novel." at bounding box center [128, 40] width 77 height 7
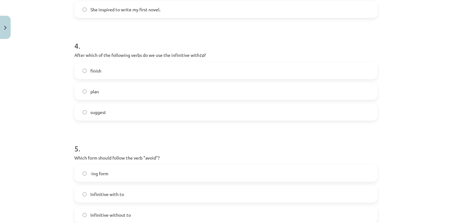
scroll to position [415, 0]
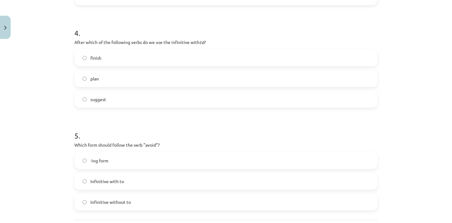
click at [136, 74] on label "plan" at bounding box center [226, 79] width 302 height 16
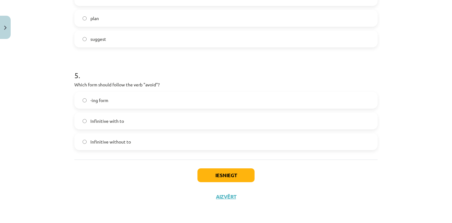
click at [109, 94] on label "-ing form" at bounding box center [226, 100] width 302 height 16
click at [223, 175] on button "Iesniegt" at bounding box center [225, 175] width 57 height 14
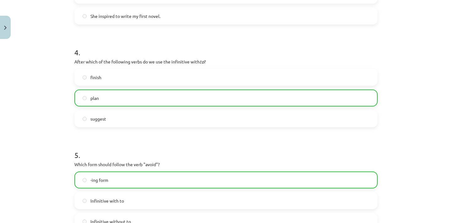
scroll to position [496, 0]
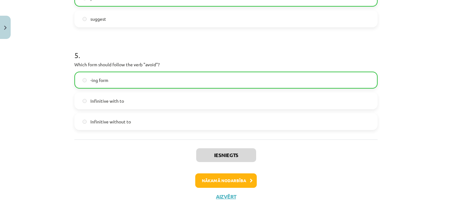
click at [241, 180] on button "Nākamā nodarbība" at bounding box center [225, 180] width 61 height 14
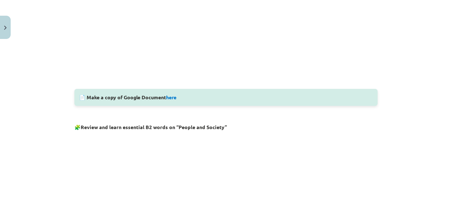
scroll to position [267, 0]
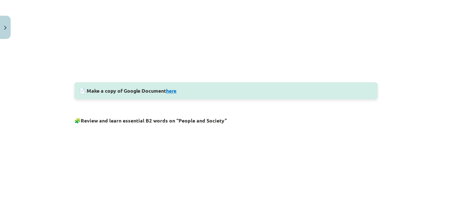
click at [170, 91] on link "here" at bounding box center [171, 90] width 10 height 7
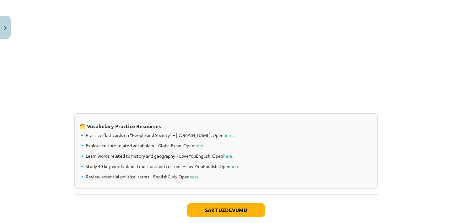
scroll to position [519, 0]
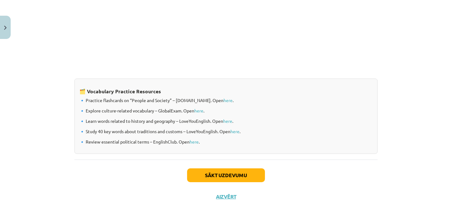
click at [255, 171] on button "Sākt uzdevumu" at bounding box center [226, 175] width 78 height 14
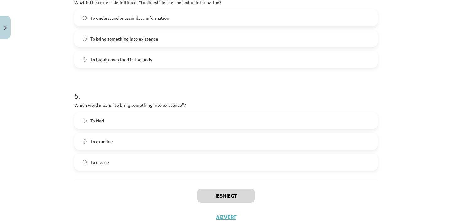
scroll to position [497, 0]
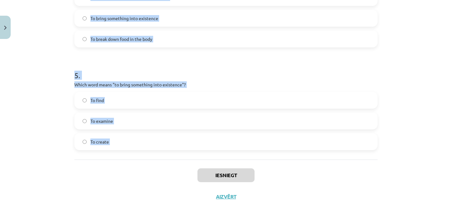
drag, startPoint x: 72, startPoint y: 82, endPoint x: 280, endPoint y: 160, distance: 221.9
copy form "1 . Which of the following means "the surroundings or conditions in which a per…"
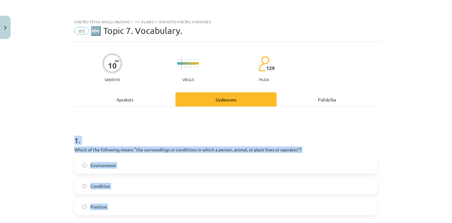
scroll to position [45, 0]
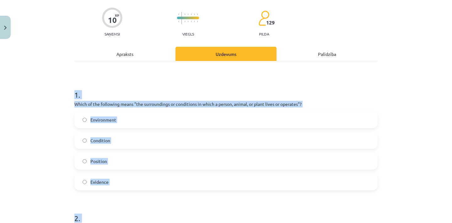
drag, startPoint x: 30, startPoint y: 123, endPoint x: 48, endPoint y: 126, distance: 18.3
click at [30, 123] on div "Mācību tēma: Angļu valodas i - 11. klases 1. ieskaites mācību materiāls #8 🔤 To…" at bounding box center [226, 111] width 452 height 223
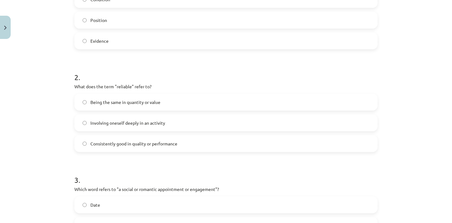
scroll to position [195, 0]
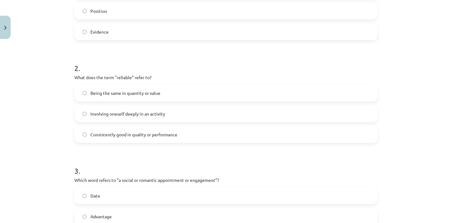
click at [131, 137] on span "Consistently good in quality or performance" at bounding box center [133, 134] width 87 height 7
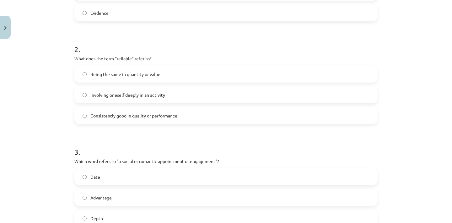
scroll to position [323, 0]
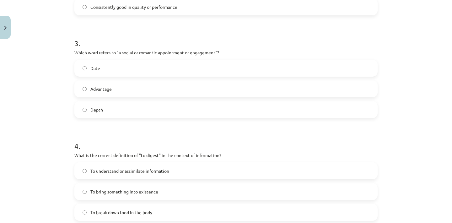
click at [99, 66] on label "Date" at bounding box center [226, 68] width 302 height 16
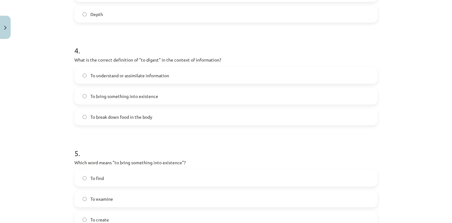
scroll to position [421, 0]
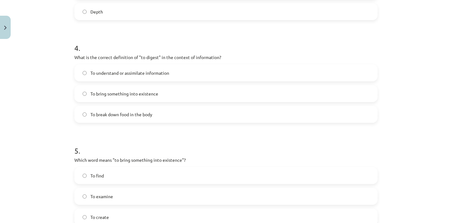
click at [131, 72] on span "To understand or assimilate information" at bounding box center [129, 73] width 79 height 7
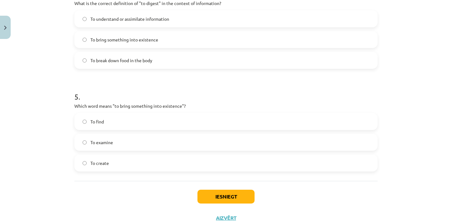
scroll to position [497, 0]
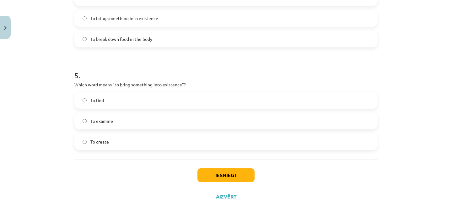
click at [138, 146] on label "To create" at bounding box center [226, 142] width 302 height 16
click at [225, 170] on button "Iesniegt" at bounding box center [225, 175] width 57 height 14
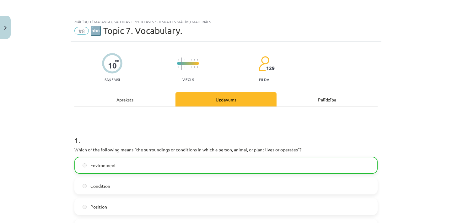
scroll to position [516, 0]
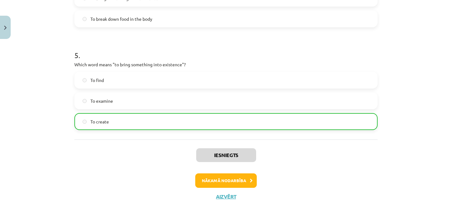
click at [250, 179] on icon at bounding box center [251, 180] width 3 height 4
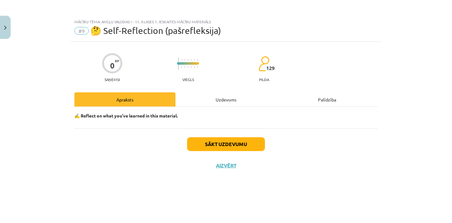
scroll to position [0, 0]
click at [215, 147] on button "Sākt uzdevumu" at bounding box center [226, 144] width 78 height 14
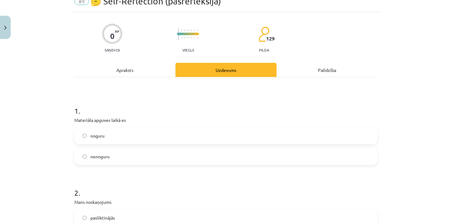
scroll to position [86, 0]
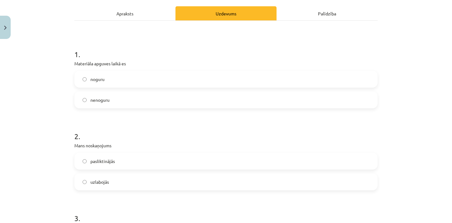
click at [111, 98] on label "nenoguru" at bounding box center [226, 100] width 302 height 16
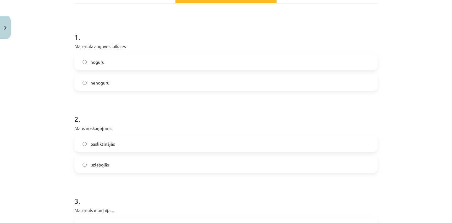
scroll to position [111, 0]
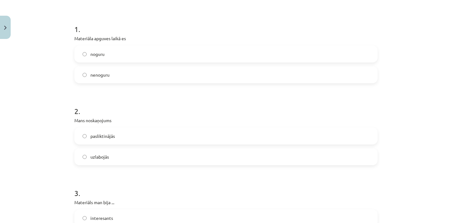
click at [134, 153] on label "uzlabojās" at bounding box center [226, 157] width 302 height 16
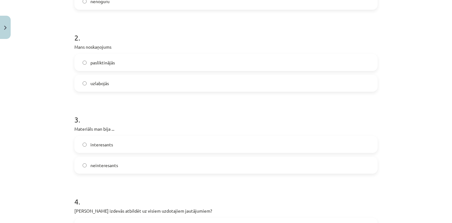
scroll to position [201, 0]
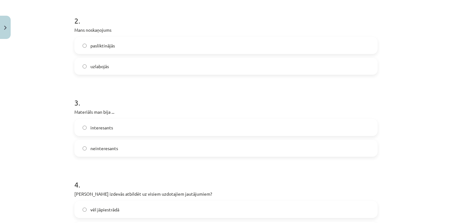
click at [108, 124] on span "interesants" at bounding box center [101, 127] width 23 height 7
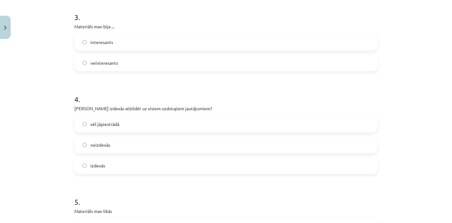
scroll to position [324, 0]
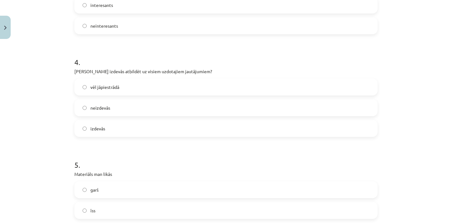
click at [112, 127] on label "izdevās" at bounding box center [226, 128] width 302 height 16
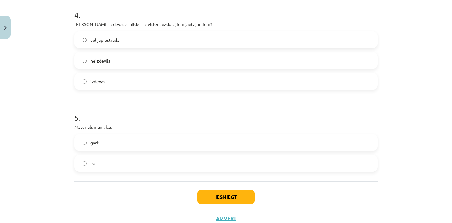
scroll to position [393, 0]
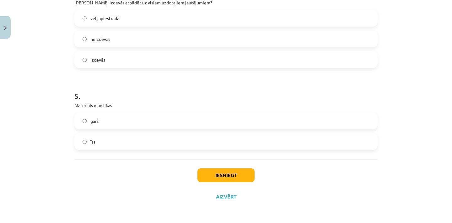
click at [118, 139] on label "īss" at bounding box center [226, 142] width 302 height 16
click at [244, 177] on button "Iesniegt" at bounding box center [225, 175] width 57 height 14
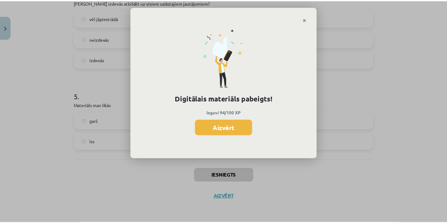
scroll to position [490, 0]
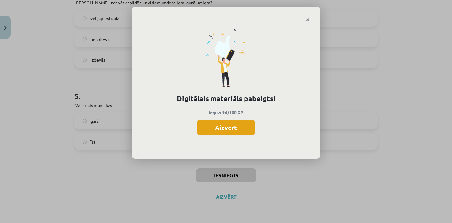
click at [223, 127] on button "Aizvērt" at bounding box center [226, 127] width 58 height 16
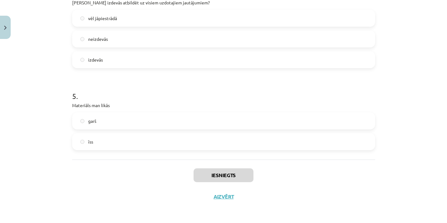
click at [223, 197] on button "Aizvērt" at bounding box center [224, 196] width 24 height 6
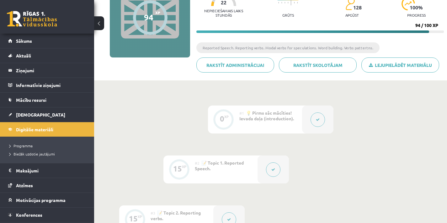
scroll to position [0, 0]
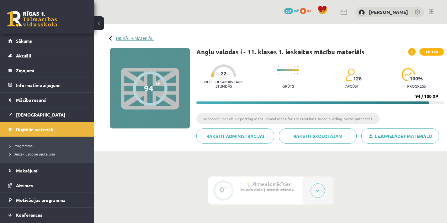
click at [117, 38] on link "Digitālie materiāli" at bounding box center [135, 38] width 38 height 5
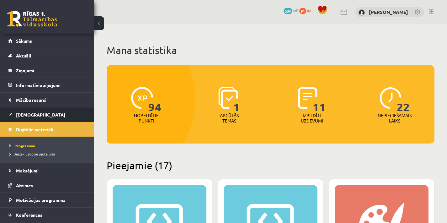
click at [48, 118] on link "[DEMOGRAPHIC_DATA]" at bounding box center [47, 114] width 78 height 14
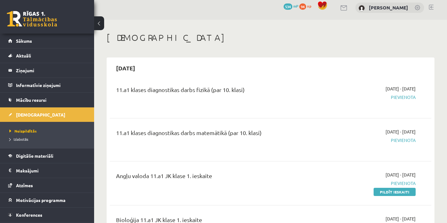
scroll to position [37, 0]
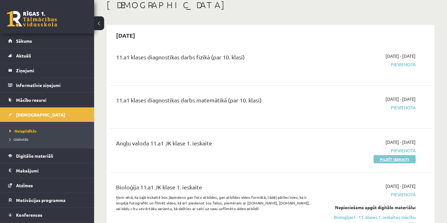
click at [384, 160] on link "Pildīt ieskaiti" at bounding box center [394, 159] width 42 height 8
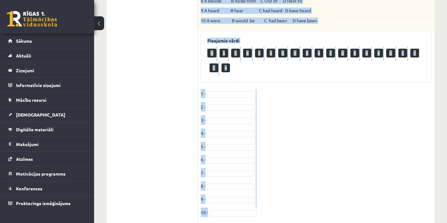
scroll to position [304, 0]
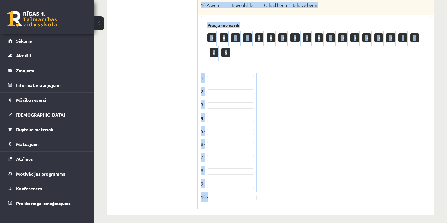
drag, startPoint x: 200, startPoint y: 31, endPoint x: 301, endPoint y: 236, distance: 228.6
copy div "Choose the correct answer. A noisy parrot called Peanut, who likes to immitate …"
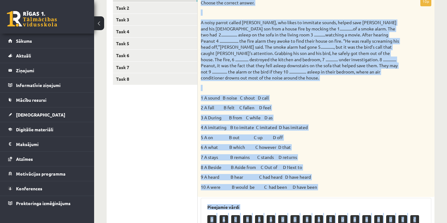
scroll to position [93, 0]
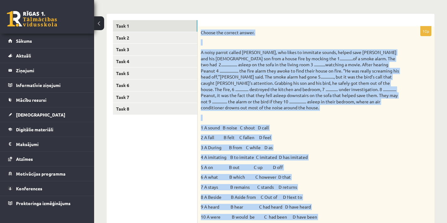
click at [403, 134] on div "Choose the correct answer. 1 A sound B noise C shout D call 2 A fall B felt C f…" at bounding box center [316, 126] width 237 height 200
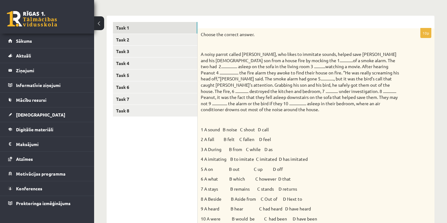
scroll to position [206, 0]
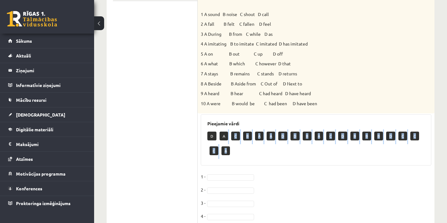
drag, startPoint x: 225, startPoint y: 130, endPoint x: 227, endPoint y: 146, distance: 16.1
click at [227, 158] on div "Pieejamie vārdi D A C B A A D D B A C D B B B D C C C A" at bounding box center [316, 139] width 230 height 51
click at [222, 131] on p "A" at bounding box center [224, 135] width 8 height 9
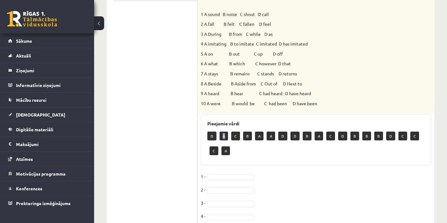
click at [222, 131] on p "A" at bounding box center [224, 135] width 8 height 9
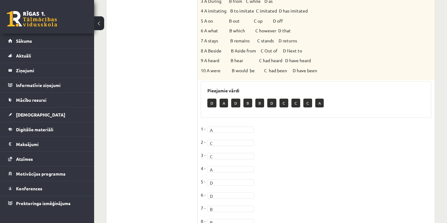
scroll to position [139, 0]
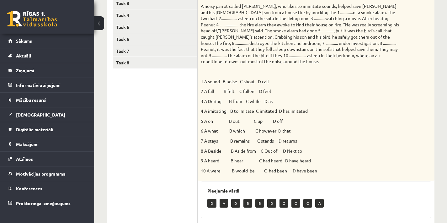
click at [212, 200] on p "D" at bounding box center [211, 202] width 9 height 9
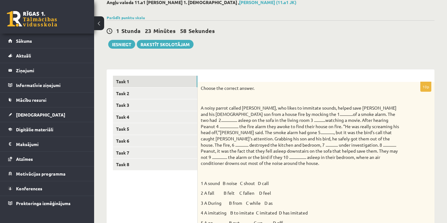
scroll to position [0, 0]
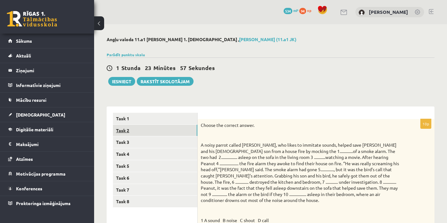
click at [155, 131] on link "Task 2" at bounding box center [155, 130] width 84 height 12
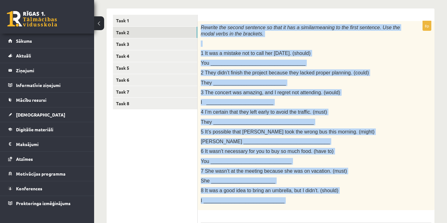
scroll to position [104, 0]
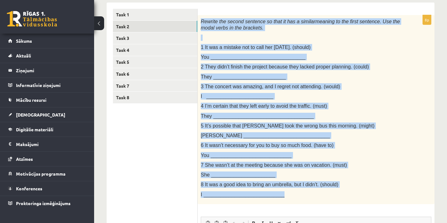
drag, startPoint x: 201, startPoint y: 51, endPoint x: 337, endPoint y: 182, distance: 188.7
click at [338, 198] on div "Rewrite the second sentence so that it has a similar meaning to the first sente…" at bounding box center [316, 109] width 237 height 189
copy div "Rewrite the second sentence so that it has a similar meaning to the first sente…"
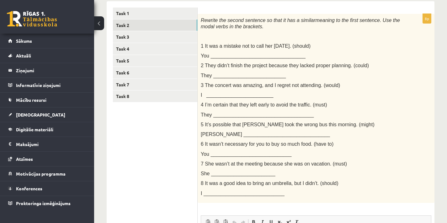
click at [144, 165] on ul "Task 1 Task 2 Task 3 Task 4 Task 5 Task 6 Task 7 Task 8" at bounding box center [155, 177] width 85 height 338
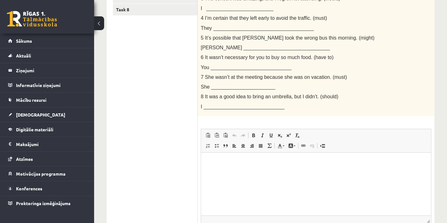
scroll to position [249, 0]
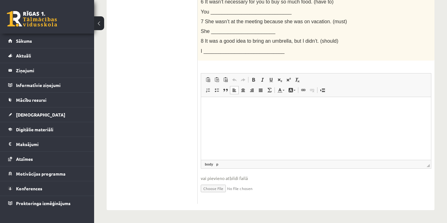
click at [248, 101] on html at bounding box center [316, 106] width 230 height 19
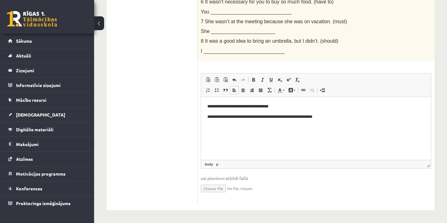
click at [312, 117] on p "**********" at bounding box center [315, 116] width 217 height 6
click at [332, 117] on p "**********" at bounding box center [315, 116] width 217 height 6
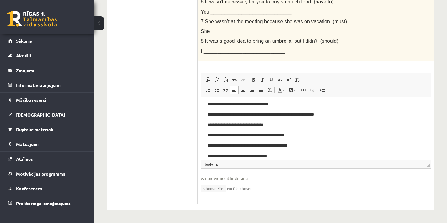
scroll to position [0, 0]
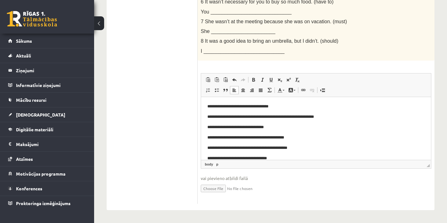
click at [278, 106] on p "**********" at bounding box center [313, 106] width 213 height 6
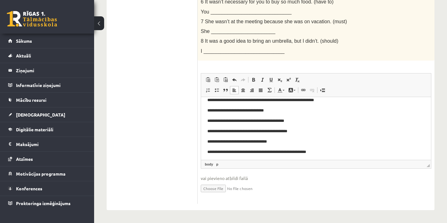
scroll to position [12, 0]
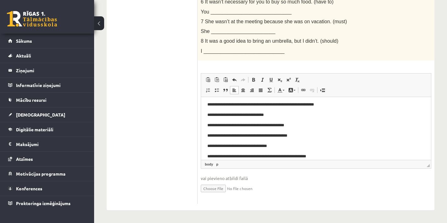
click at [286, 135] on p "**********" at bounding box center [313, 135] width 213 height 6
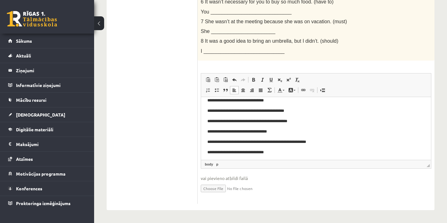
scroll to position [29, 0]
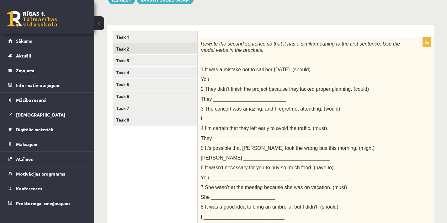
scroll to position [76, 0]
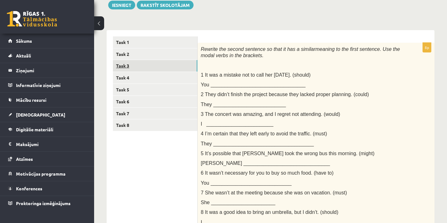
click at [154, 65] on link "Task 3" at bounding box center [155, 66] width 84 height 12
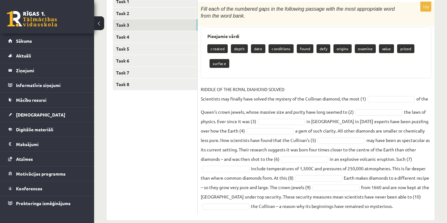
scroll to position [118, 0]
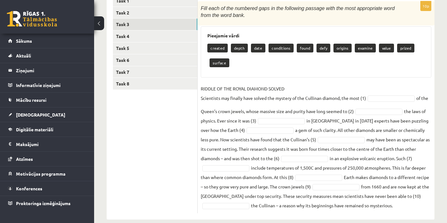
drag, startPoint x: 208, startPoint y: 33, endPoint x: 407, endPoint y: 202, distance: 261.0
click at [407, 202] on div "10p Fill each of the numbered gaps in the following passage with the most appro…" at bounding box center [316, 107] width 237 height 212
copy div "Pieejamie vārdi created depth date conditions found defy origins examine value …"
click at [380, 87] on fieldset "RIDDLE OF THE ROYAL DIAMOND SOLVED Scientists may finally have solved the myste…" at bounding box center [316, 147] width 230 height 126
click at [400, 48] on p "prized" at bounding box center [405, 48] width 17 height 9
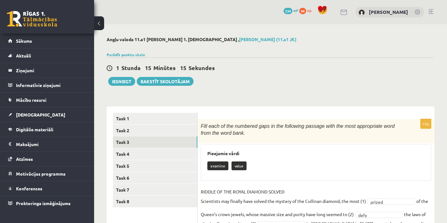
scroll to position [112, 0]
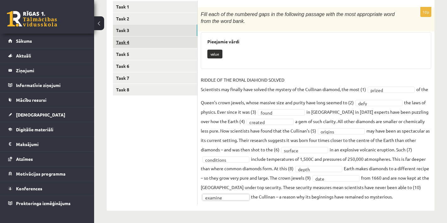
click at [166, 42] on link "Task 4" at bounding box center [155, 42] width 84 height 12
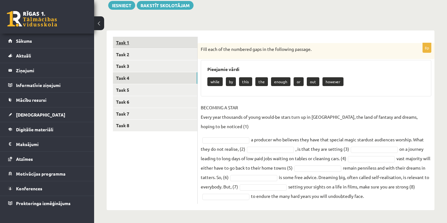
scroll to position [76, 0]
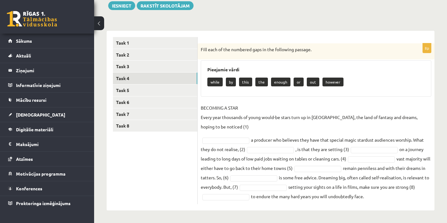
drag, startPoint x: 199, startPoint y: 48, endPoint x: 386, endPoint y: 203, distance: 242.6
click at [386, 203] on div "8p Fill each of the numbered gaps in the following passage. Pieejamie vārdi whi…" at bounding box center [316, 123] width 237 height 161
copy div "Fill each of the numbered gaps in the following passage. Pieejamie vārdi while …"
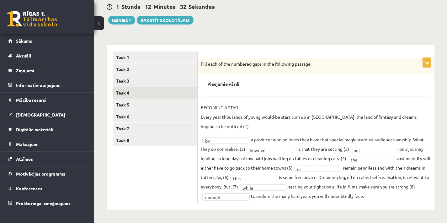
scroll to position [61, 0]
click at [176, 107] on link "Task 5" at bounding box center [155, 105] width 84 height 12
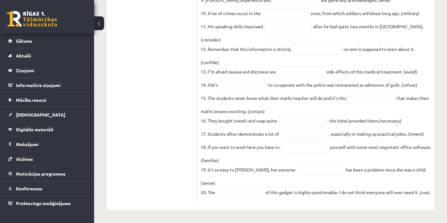
scroll to position [273, 0]
drag, startPoint x: 202, startPoint y: 37, endPoint x: 352, endPoint y: 234, distance: 247.0
copy div "Use the word in brackets to form a word that fits the gap. 1. Three people have…"
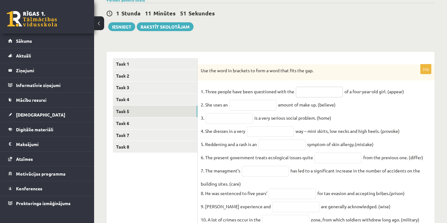
click at [317, 90] on input "text" at bounding box center [319, 92] width 47 height 11
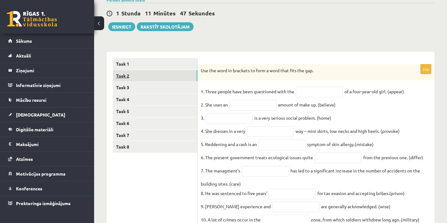
click at [145, 77] on link "Task 2" at bounding box center [155, 76] width 84 height 12
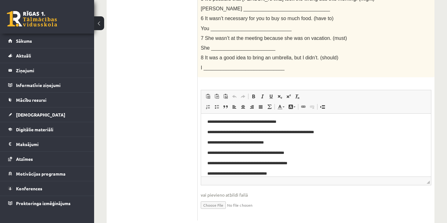
scroll to position [12, 0]
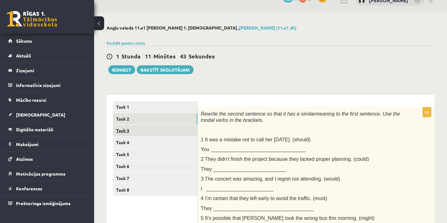
click at [164, 132] on link "Task 3" at bounding box center [155, 130] width 84 height 12
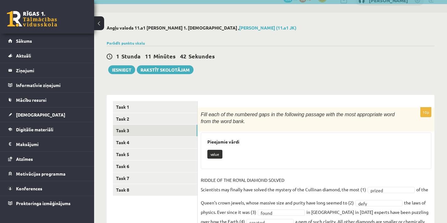
scroll to position [78, 0]
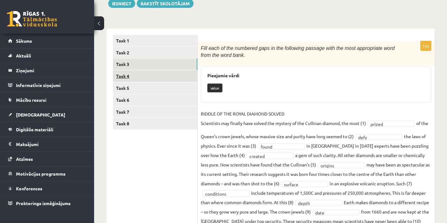
click at [192, 73] on link "Task 4" at bounding box center [155, 76] width 84 height 12
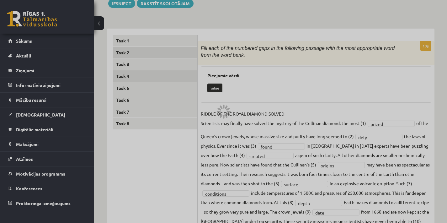
scroll to position [61, 0]
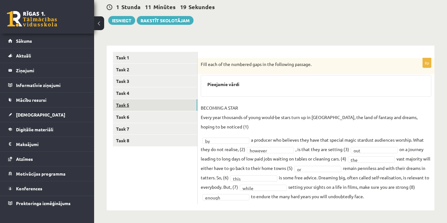
click at [181, 101] on link "Task 5" at bounding box center [155, 105] width 84 height 12
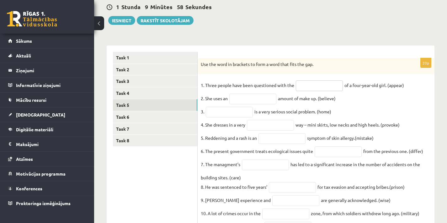
click at [317, 85] on input "text" at bounding box center [319, 85] width 47 height 11
click at [141, 82] on link "Task 3" at bounding box center [155, 81] width 84 height 12
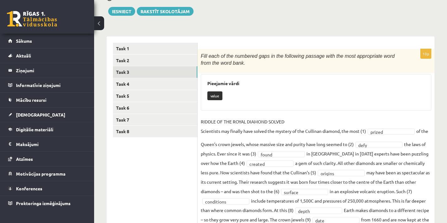
scroll to position [71, 0]
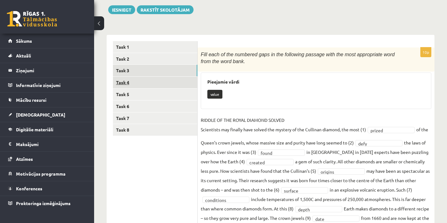
click at [147, 86] on link "Task 4" at bounding box center [155, 83] width 84 height 12
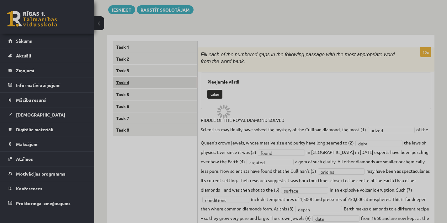
scroll to position [61, 0]
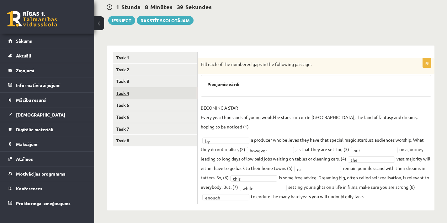
click at [147, 90] on link "Task 4" at bounding box center [155, 93] width 84 height 12
click at [165, 102] on link "Task 5" at bounding box center [155, 105] width 84 height 12
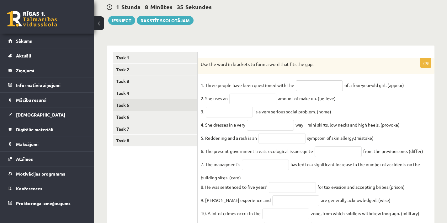
click at [317, 87] on input "text" at bounding box center [319, 85] width 47 height 11
type input "**********"
click at [249, 102] on input "text" at bounding box center [252, 98] width 47 height 11
type input "**********"
click at [231, 110] on input "text" at bounding box center [229, 112] width 47 height 11
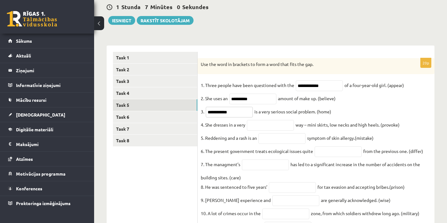
type input "**********"
click at [283, 126] on input "text" at bounding box center [270, 125] width 47 height 11
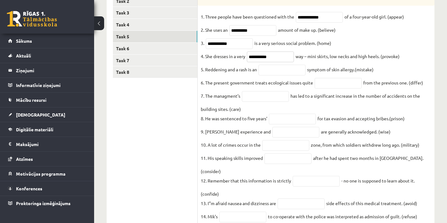
scroll to position [130, 0]
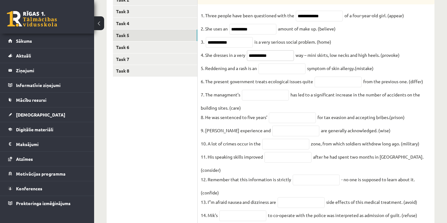
type input "**********"
click at [288, 72] on input "text" at bounding box center [281, 68] width 47 height 11
type input "*********"
click at [321, 82] on input "text" at bounding box center [338, 82] width 47 height 11
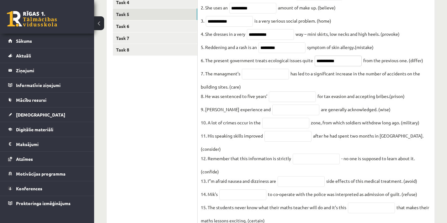
scroll to position [153, 0]
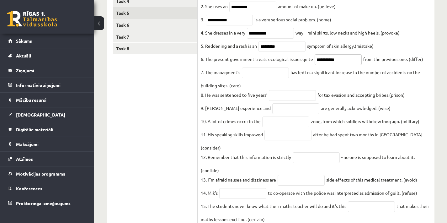
type input "**********"
click at [267, 73] on input "text" at bounding box center [265, 72] width 47 height 11
type input "**********"
click at [287, 97] on input "text" at bounding box center [292, 95] width 47 height 11
type input "**********"
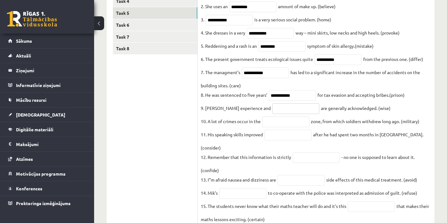
click at [291, 111] on input "text" at bounding box center [295, 108] width 47 height 11
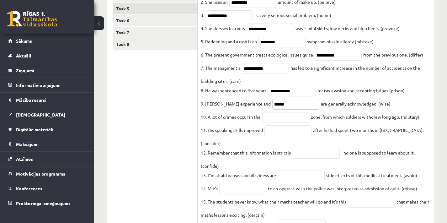
scroll to position [164, 0]
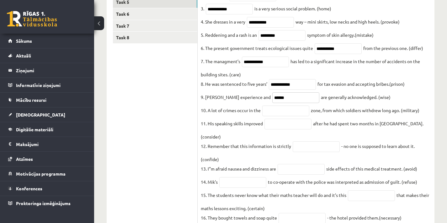
type input "******"
click at [289, 114] on input "text" at bounding box center [285, 110] width 47 height 11
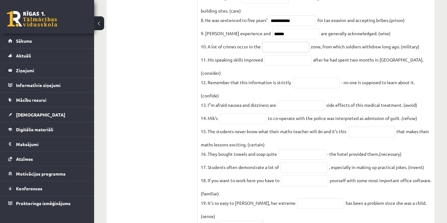
scroll to position [273, 0]
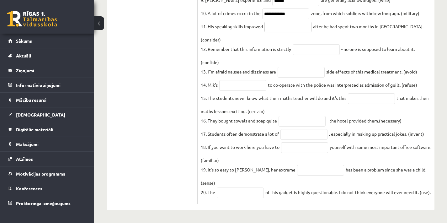
drag, startPoint x: 308, startPoint y: 109, endPoint x: 291, endPoint y: 23, distance: 87.3
click at [291, 23] on input "text" at bounding box center [287, 27] width 47 height 11
click at [294, 8] on input "**********" at bounding box center [285, 13] width 47 height 11
click at [286, 8] on input "**********" at bounding box center [285, 13] width 47 height 11
drag, startPoint x: 264, startPoint y: 7, endPoint x: 306, endPoint y: 13, distance: 42.2
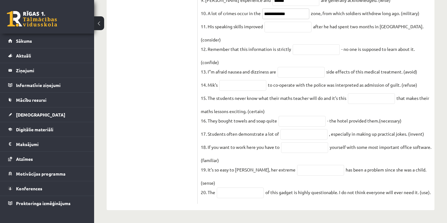
click at [306, 13] on fieldset "**********" at bounding box center [316, 41] width 230 height 320
click at [294, 8] on input "**********" at bounding box center [285, 13] width 47 height 11
click at [287, 8] on input "**********" at bounding box center [285, 13] width 47 height 11
type input "**********"
click at [277, 22] on input "text" at bounding box center [287, 27] width 47 height 11
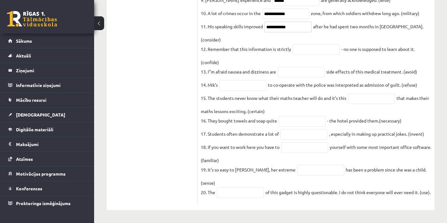
type input "**********"
click at [312, 44] on input "text" at bounding box center [316, 49] width 47 height 11
type input "**********"
click at [289, 67] on input "text" at bounding box center [301, 72] width 47 height 11
type input "**********"
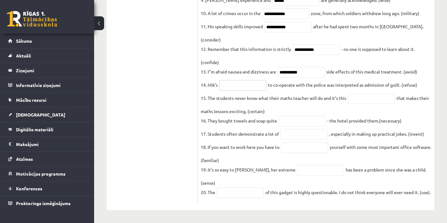
click at [235, 80] on input "text" at bounding box center [242, 85] width 47 height 11
type input "*******"
click at [352, 93] on input "text" at bounding box center [371, 98] width 47 height 11
type input "**********"
click at [304, 116] on input "text" at bounding box center [301, 121] width 47 height 11
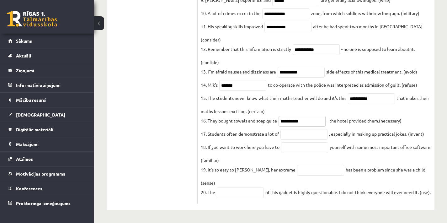
type input "**********"
click at [314, 129] on input "text" at bounding box center [303, 134] width 47 height 11
type input "**********"
click at [308, 142] on input "text" at bounding box center [304, 147] width 47 height 11
type input "**********"
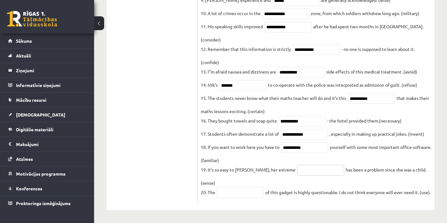
click at [299, 165] on input "text" at bounding box center [320, 170] width 47 height 11
type input "**********"
click at [234, 187] on input "text" at bounding box center [240, 192] width 47 height 11
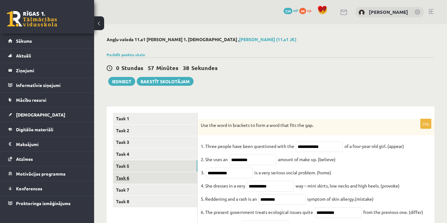
type input "**********"
click at [151, 173] on link "Task 6" at bounding box center [155, 178] width 84 height 12
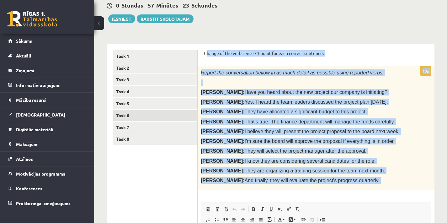
scroll to position [70, 0]
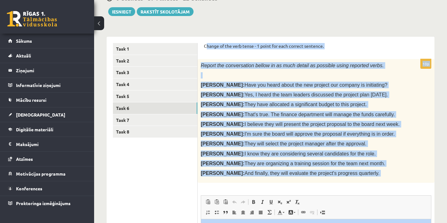
drag, startPoint x: 205, startPoint y: 117, endPoint x: 352, endPoint y: 182, distance: 160.2
click at [352, 182] on form "Change of the verb tense - 1 point for each correct sentence. 10p Report the co…" at bounding box center [316, 184] width 224 height 283
copy form "hange of the verb tense - 1 point for each correct sentence. 10p Report the con…"
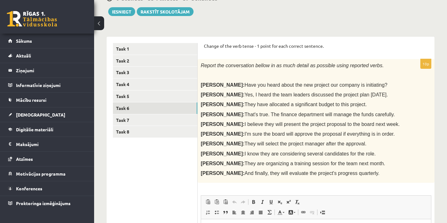
click at [280, 18] on div "Angļu valoda 11.a1 JK klase 1. ieskaite , Izabella Graudiņa (11.a1 JK) Parādīt …" at bounding box center [270, 150] width 353 height 390
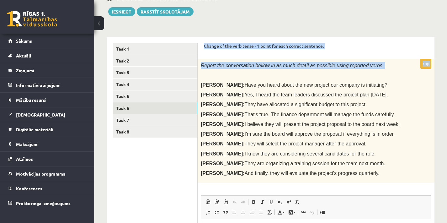
drag, startPoint x: 204, startPoint y: 45, endPoint x: 378, endPoint y: 70, distance: 175.5
click at [378, 70] on form "Change of the verb tense - 1 point for each correct sentence. 10p Report the co…" at bounding box center [316, 184] width 224 height 283
copy form "Change of the verb tense - 1 point for each correct sentence. 10p Report the co…"
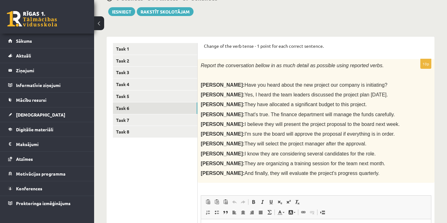
drag, startPoint x: 380, startPoint y: 136, endPoint x: 371, endPoint y: 128, distance: 13.1
click at [373, 131] on p "Sarah: I'm sure the board will approve the proposal if everything is in order." at bounding box center [300, 133] width 199 height 7
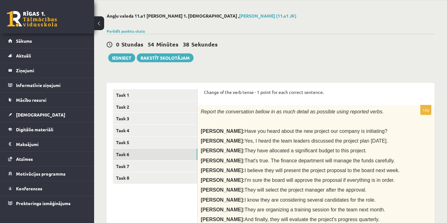
scroll to position [193, 0]
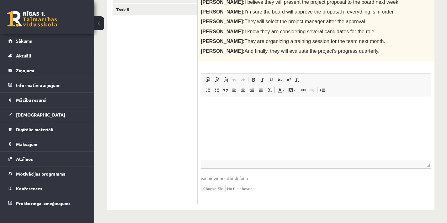
click at [266, 115] on html at bounding box center [316, 106] width 230 height 19
click at [301, 108] on p "**********" at bounding box center [315, 106] width 217 height 6
click at [297, 107] on p "**********" at bounding box center [315, 106] width 217 height 6
click at [344, 106] on p "**********" at bounding box center [315, 106] width 217 height 6
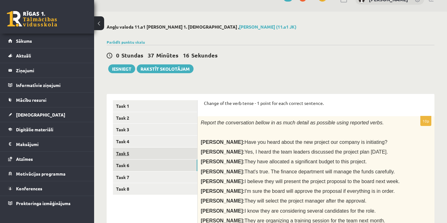
scroll to position [14, 0]
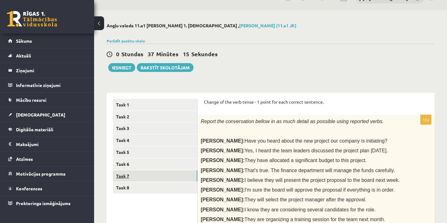
click at [151, 172] on link "Task 7" at bounding box center [155, 176] width 84 height 12
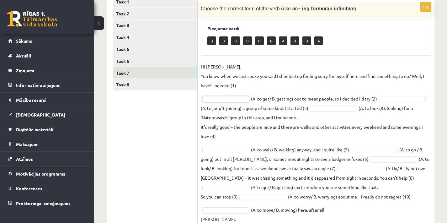
scroll to position [118, 0]
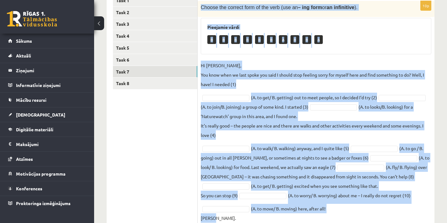
drag, startPoint x: 202, startPoint y: 8, endPoint x: 292, endPoint y: 209, distance: 220.5
click at [288, 217] on div "10p Choose the correct form of the verb (use an – ing form or an infinitive ). …" at bounding box center [316, 113] width 237 height 225
copy div "Choose the correct form of the verb (use an – ing form or an infinitive ). Piee…"
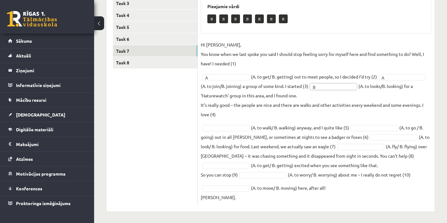
scroll to position [140, 0]
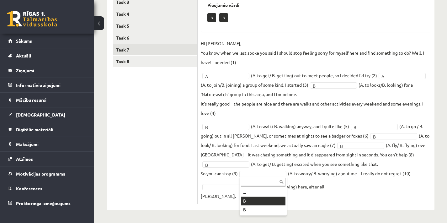
drag, startPoint x: 267, startPoint y: 200, endPoint x: 263, endPoint y: 198, distance: 4.6
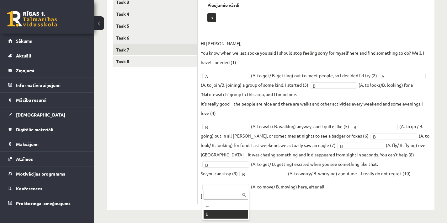
scroll to position [125, 0]
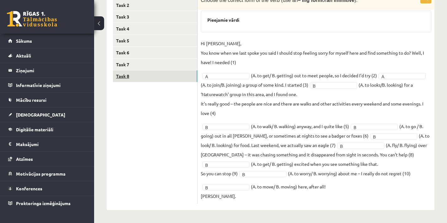
click at [170, 75] on link "Task 8" at bounding box center [155, 76] width 84 height 12
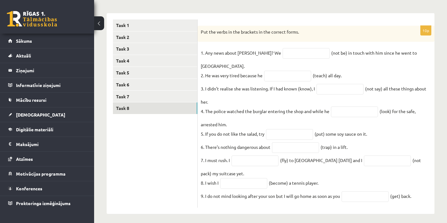
drag, startPoint x: 201, startPoint y: 31, endPoint x: 423, endPoint y: 186, distance: 270.5
click at [422, 195] on div "10p Put the verbs in the brackets in the correct forms. 1. Any news about Georg…" at bounding box center [316, 117] width 237 height 182
copy div "Put the verbs in the brackets in the correct forms. 1. Any news about George? W…"
click at [283, 52] on input "text" at bounding box center [306, 53] width 47 height 11
type input "**********"
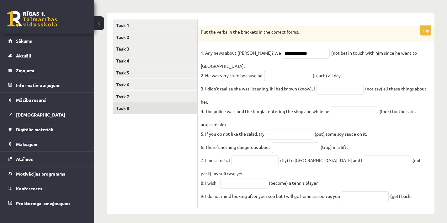
click at [290, 71] on input "text" at bounding box center [287, 76] width 47 height 11
type input "**********"
click at [337, 84] on input "text" at bounding box center [339, 89] width 47 height 11
type input "**********"
click at [350, 106] on input "text" at bounding box center [354, 111] width 47 height 11
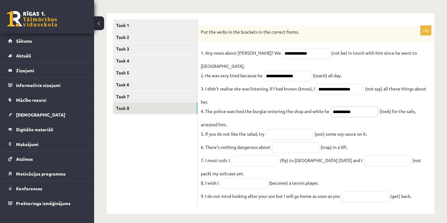
type input "**********"
click at [308, 129] on input "text" at bounding box center [289, 134] width 47 height 11
type input "*******"
click at [294, 142] on input "text" at bounding box center [295, 147] width 47 height 11
type input "**********"
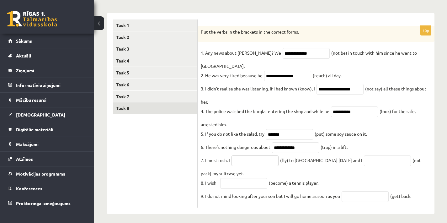
click at [251, 156] on input "text" at bounding box center [254, 160] width 47 height 11
type input "*********"
click at [364, 157] on input "text" at bounding box center [387, 160] width 47 height 11
type input "**********"
click at [243, 183] on input "text" at bounding box center [243, 183] width 47 height 11
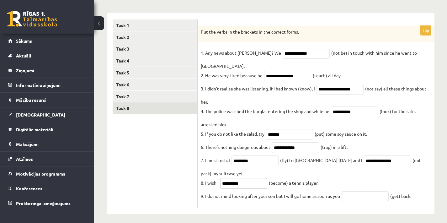
type input "**********"
click at [357, 192] on input "text" at bounding box center [364, 196] width 47 height 11
type input "***"
click at [440, 77] on div "Angļu valoda 11.a1 JK klase 1. ieskaite , Izabella Graudiņa (11.a1 JK) Parādīt …" at bounding box center [270, 78] width 353 height 295
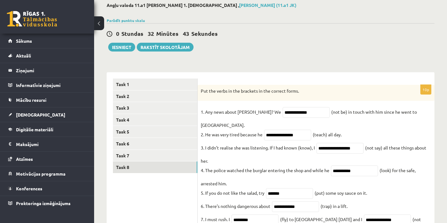
scroll to position [30, 0]
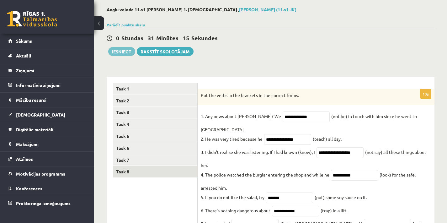
click at [133, 49] on button "Iesniegt" at bounding box center [121, 51] width 27 height 9
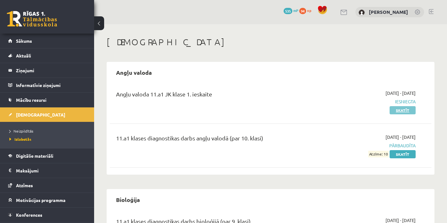
click at [409, 108] on link "Skatīt" at bounding box center [402, 110] width 26 height 8
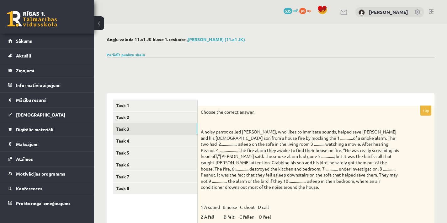
click at [175, 129] on link "Task 3" at bounding box center [155, 129] width 84 height 12
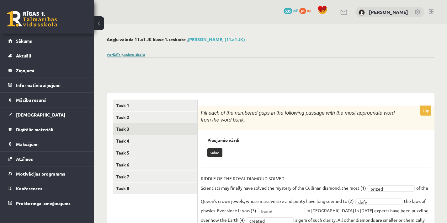
click at [140, 53] on link "Parādīt punktu skalu" at bounding box center [126, 54] width 38 height 5
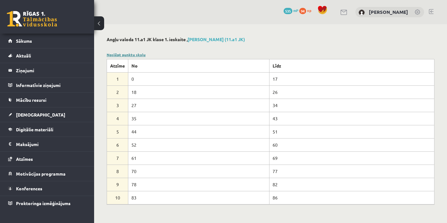
click at [118, 54] on link "Noslēpt punktu skalu" at bounding box center [126, 54] width 39 height 5
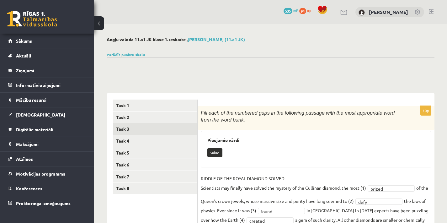
click at [98, 26] on button at bounding box center [99, 23] width 10 height 14
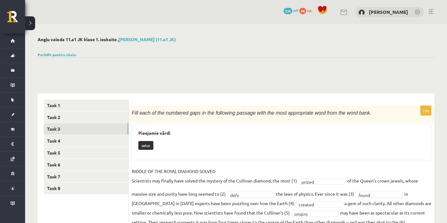
click at [32, 21] on button at bounding box center [30, 23] width 10 height 14
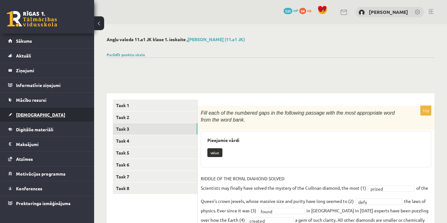
click at [39, 118] on link "[DEMOGRAPHIC_DATA]" at bounding box center [47, 114] width 78 height 14
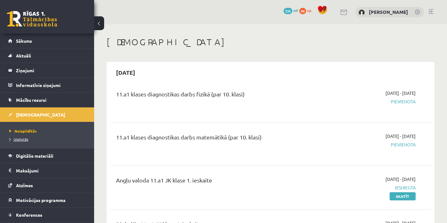
click at [22, 139] on span "Izlabotās" at bounding box center [18, 138] width 19 height 5
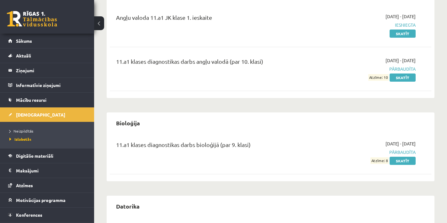
scroll to position [125, 0]
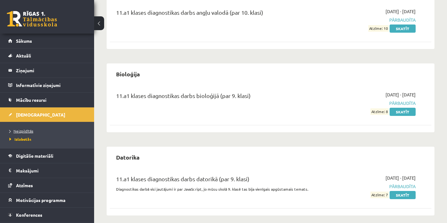
click at [34, 132] on link "Neizpildītās" at bounding box center [48, 131] width 78 height 6
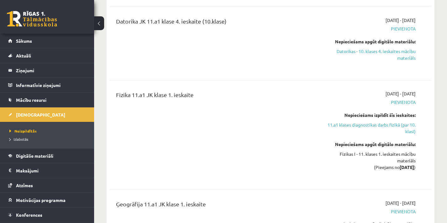
scroll to position [615, 0]
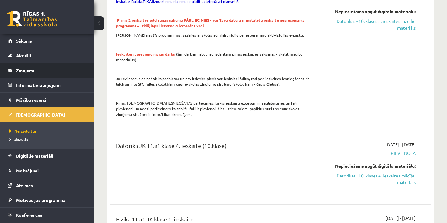
click at [52, 73] on legend "Ziņojumi 0" at bounding box center [51, 70] width 70 height 14
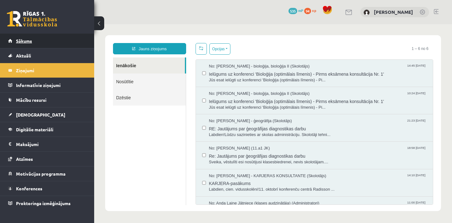
click at [61, 43] on link "Sākums" at bounding box center [47, 41] width 78 height 14
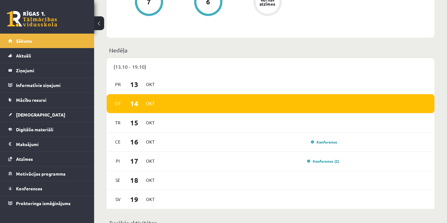
scroll to position [373, 0]
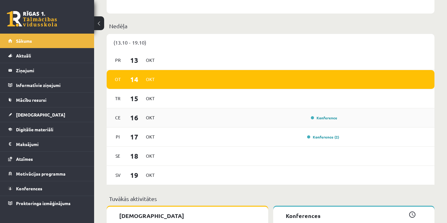
click at [335, 124] on div "[DATE] Konference" at bounding box center [271, 117] width 328 height 19
click at [331, 122] on div "[DATE] Konference" at bounding box center [271, 117] width 328 height 19
click at [55, 183] on link "Konferences" at bounding box center [47, 188] width 78 height 14
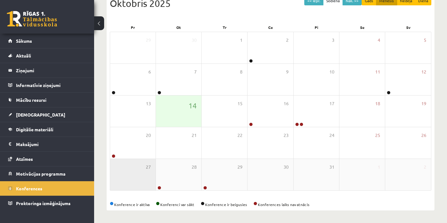
scroll to position [77, 0]
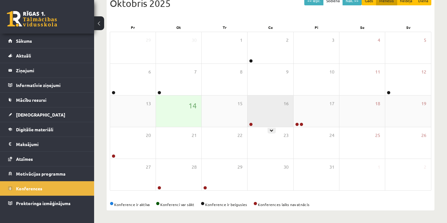
click at [256, 124] on div "16" at bounding box center [269, 110] width 45 height 31
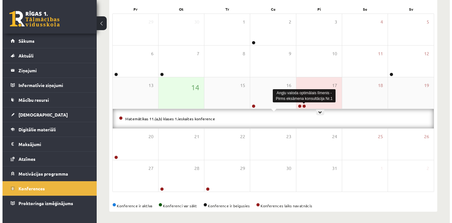
scroll to position [96, 0]
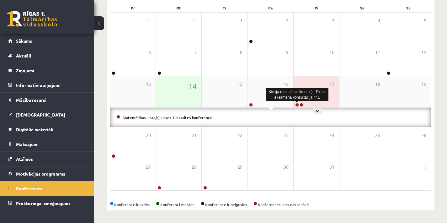
click at [297, 104] on link at bounding box center [297, 105] width 4 height 4
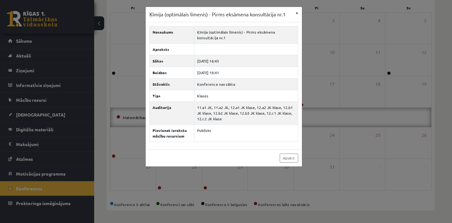
click at [297, 11] on button "×" at bounding box center [297, 13] width 10 height 12
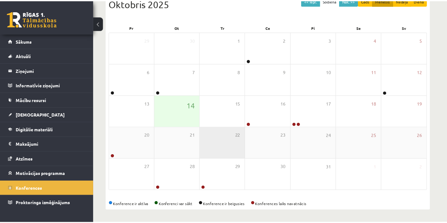
scroll to position [77, 0]
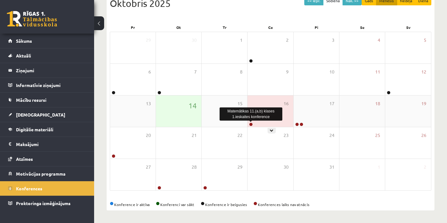
click at [252, 124] on link at bounding box center [251, 124] width 4 height 4
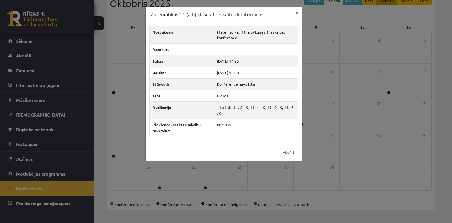
click at [296, 12] on button "×" at bounding box center [297, 13] width 10 height 12
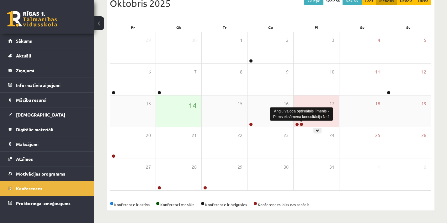
click at [300, 123] on link at bounding box center [301, 124] width 4 height 4
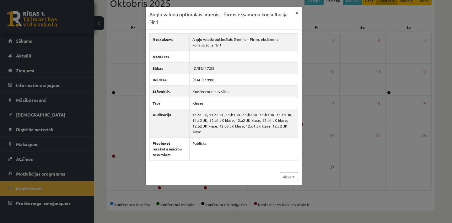
click at [297, 15] on button "×" at bounding box center [297, 13] width 10 height 12
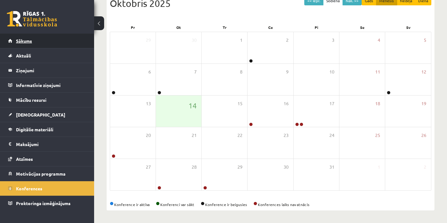
click at [20, 40] on span "Sākums" at bounding box center [24, 41] width 16 height 6
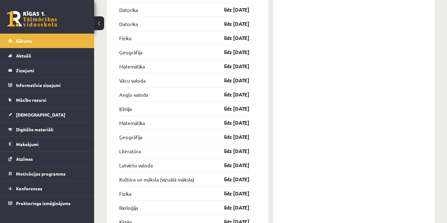
scroll to position [875, 0]
